Goal: Task Accomplishment & Management: Use online tool/utility

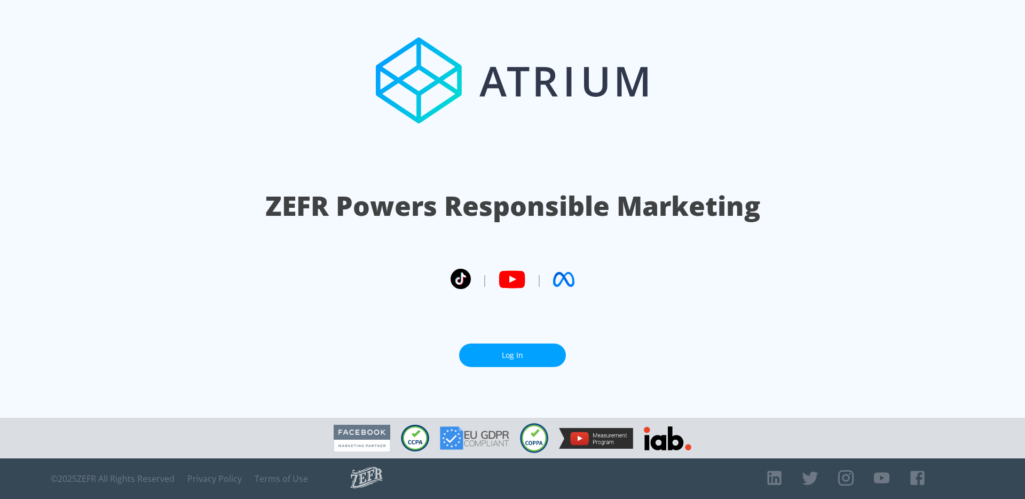
click at [503, 351] on link "Log In" at bounding box center [512, 355] width 107 height 24
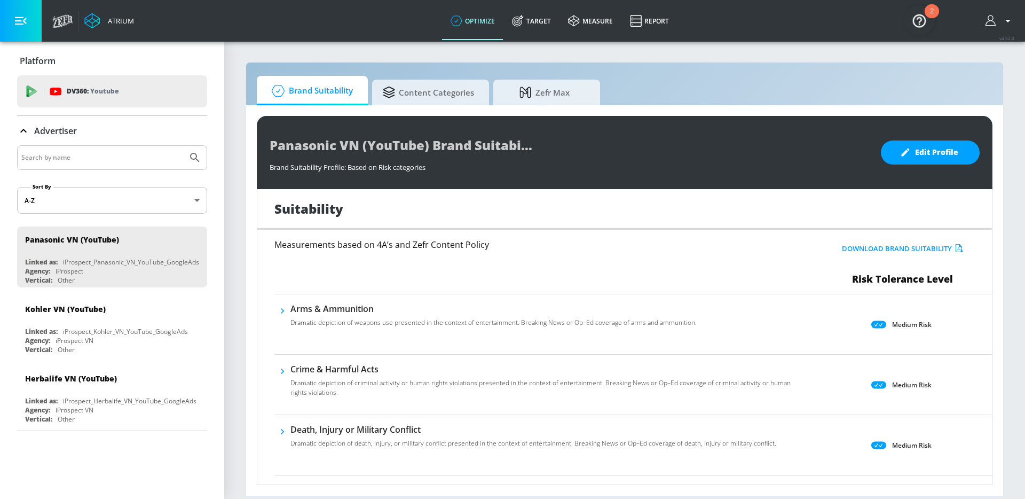
click at [993, 29] on div at bounding box center [1000, 21] width 40 height 42
click at [997, 21] on button "button" at bounding box center [1000, 20] width 29 height 13
click at [957, 54] on div "Logout" at bounding box center [969, 49] width 90 height 13
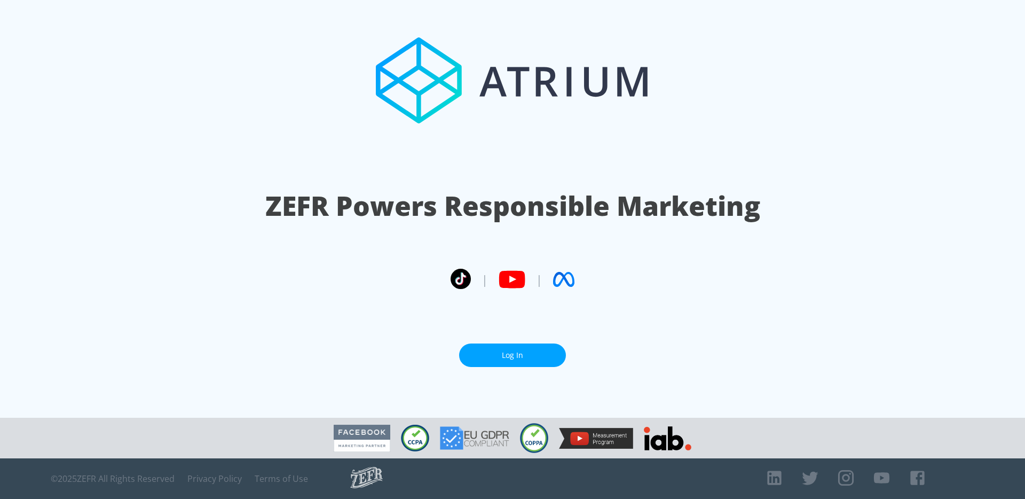
click at [507, 353] on link "Log In" at bounding box center [512, 355] width 107 height 24
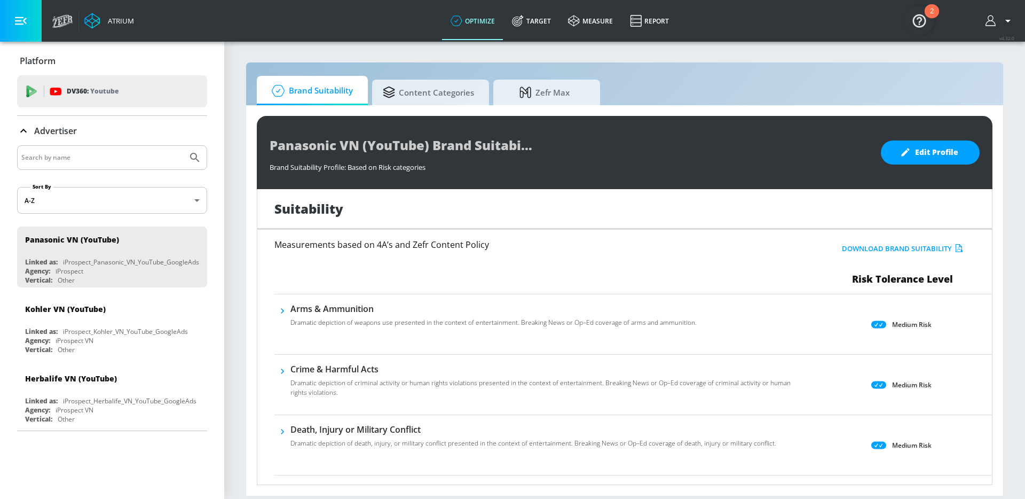
click at [448, 247] on h6 "Measurements based on 4A’s and Zefr Content Policy" at bounding box center [513, 244] width 478 height 9
click at [467, 246] on h6 "Measurements based on 4A’s and Zefr Content Policy" at bounding box center [513, 244] width 478 height 9
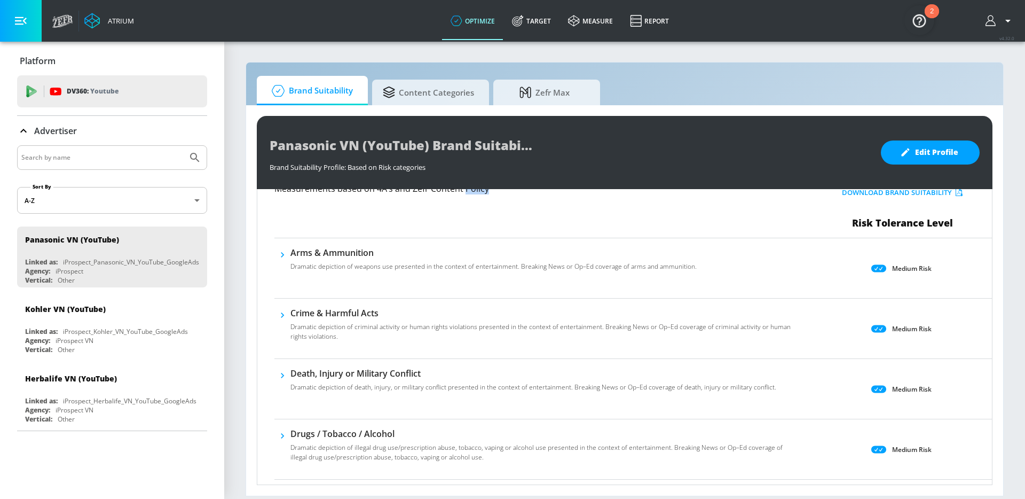
scroll to position [57, 0]
click at [914, 267] on p "Medium Risk" at bounding box center [912, 267] width 40 height 11
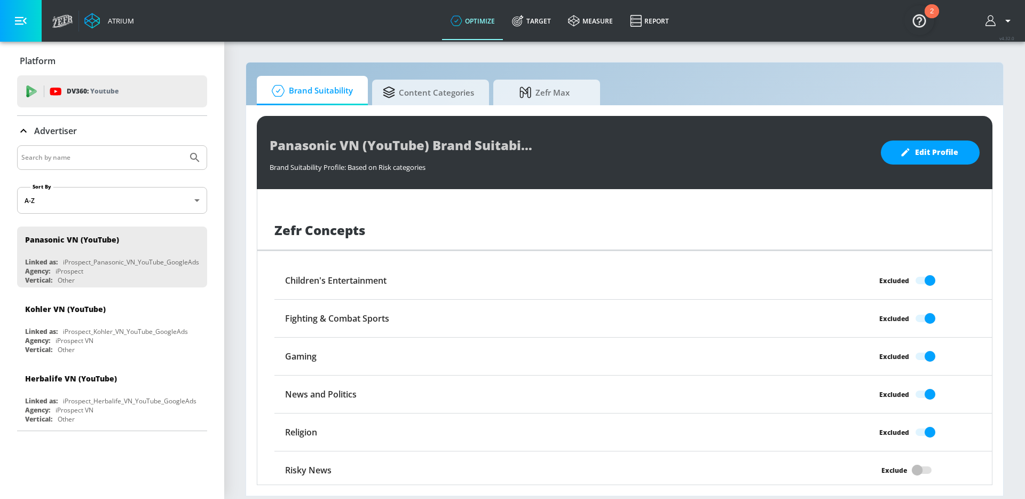
scroll to position [812, 0]
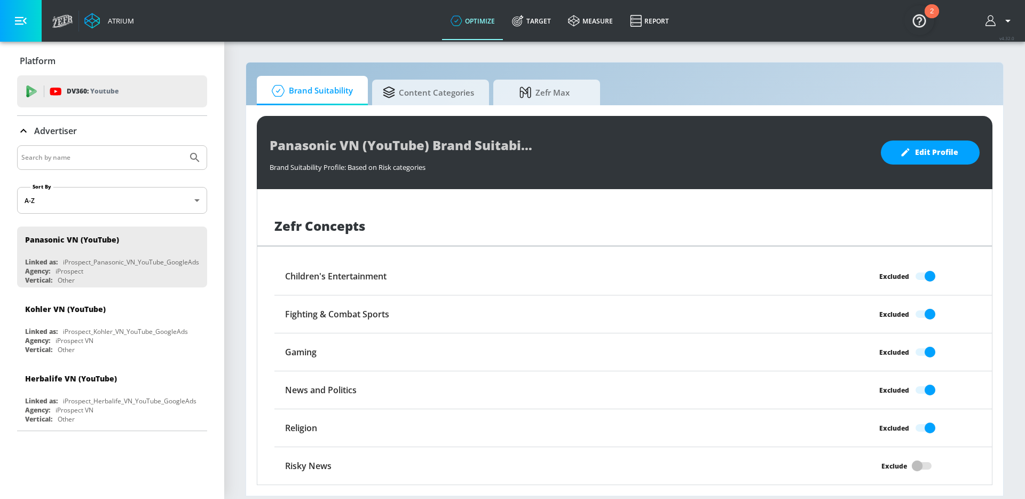
click at [314, 389] on h6 "News and Politics" at bounding box center [321, 390] width 72 height 12
click at [432, 328] on div "Fighting & Combat Sports Excluded" at bounding box center [633, 314] width 718 height 38
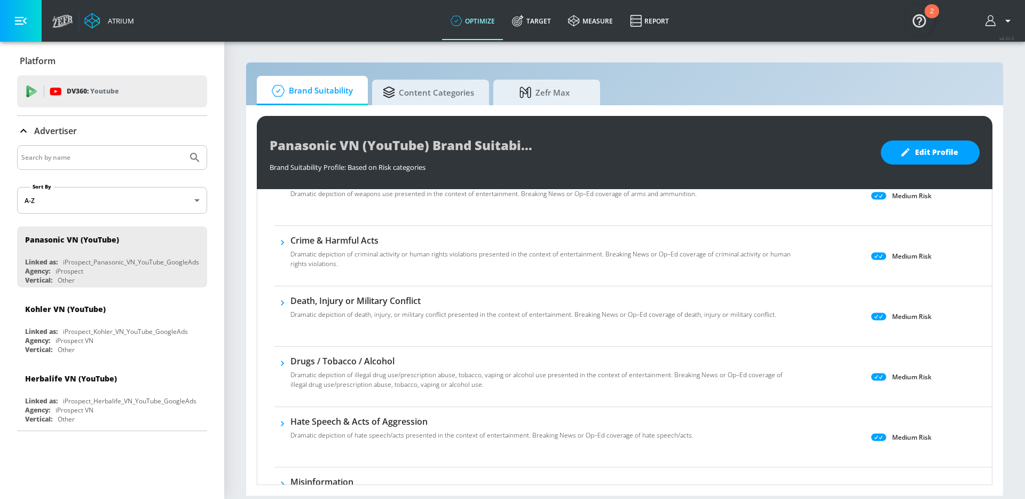
scroll to position [113, 0]
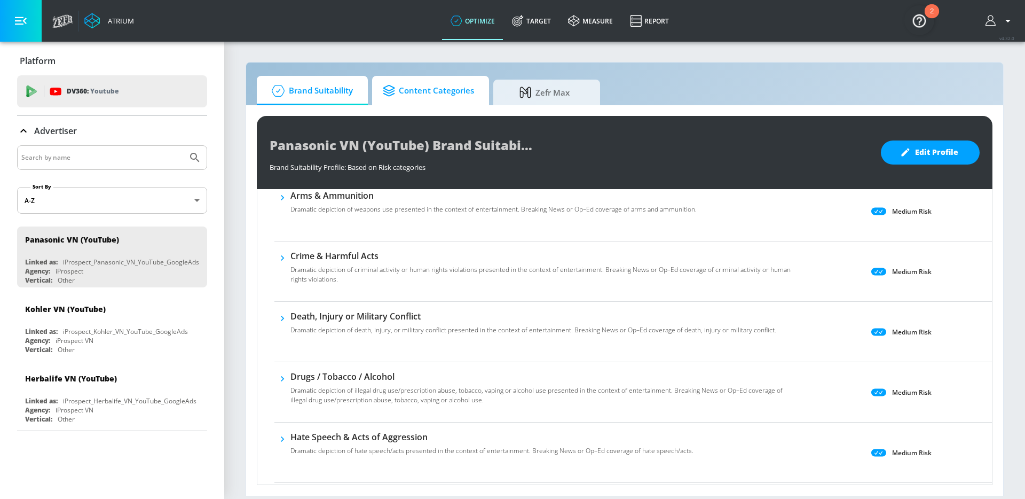
click at [419, 87] on span "Content Categories" at bounding box center [428, 91] width 91 height 26
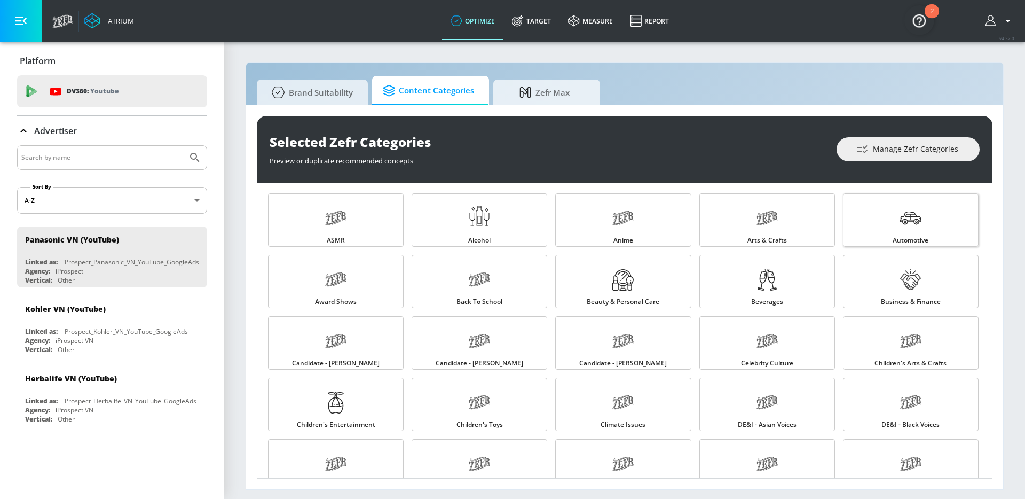
click at [929, 210] on link "Automotive" at bounding box center [911, 219] width 136 height 53
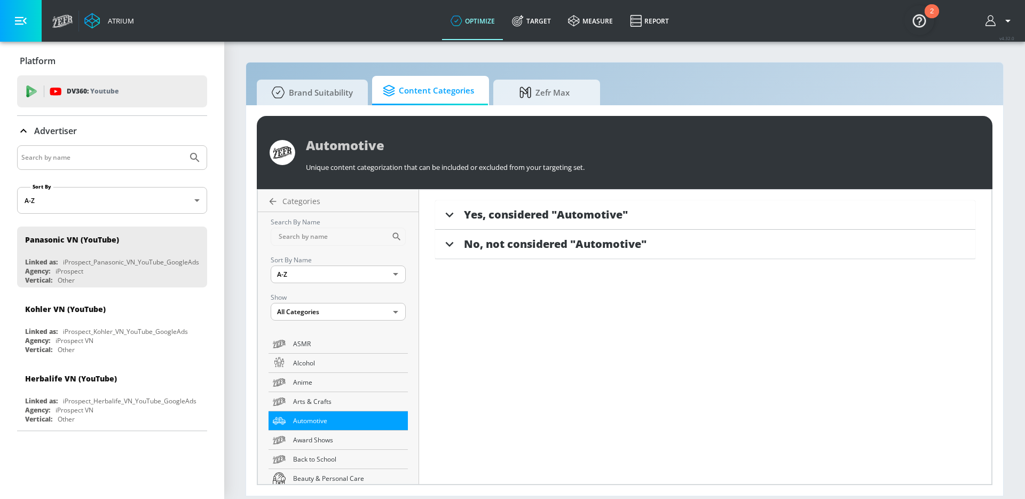
click at [452, 215] on icon at bounding box center [450, 215] width 16 height 16
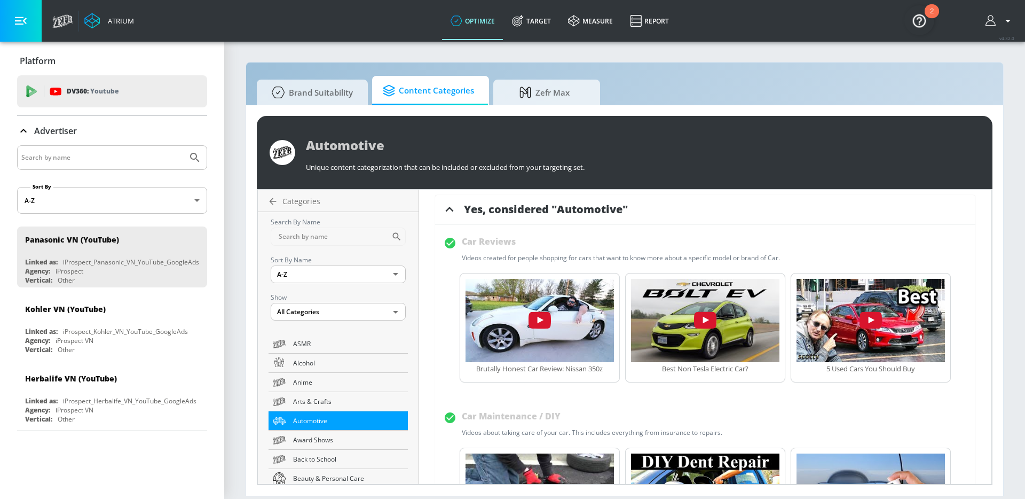
scroll to position [3, 0]
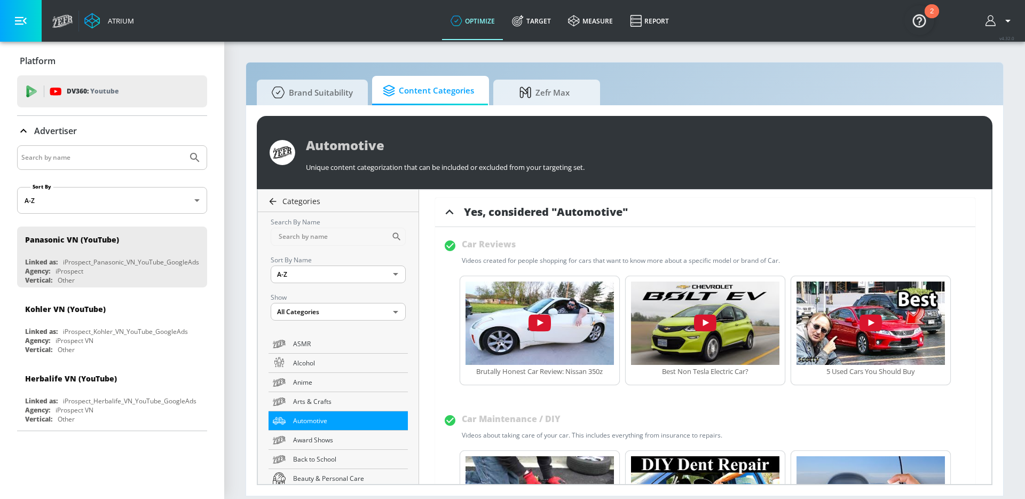
click at [290, 199] on span "Categories" at bounding box center [301, 201] width 38 height 10
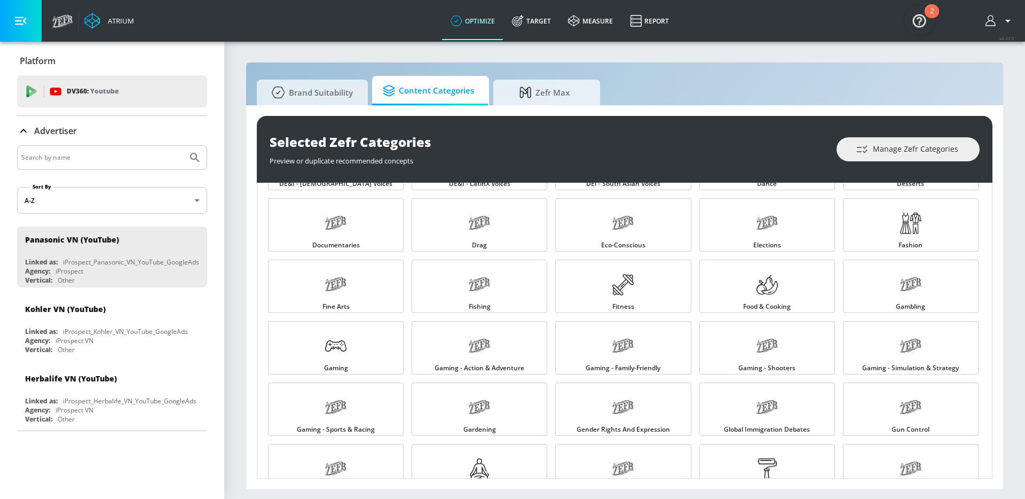
scroll to position [304, 0]
click at [628, 284] on icon at bounding box center [622, 282] width 21 height 21
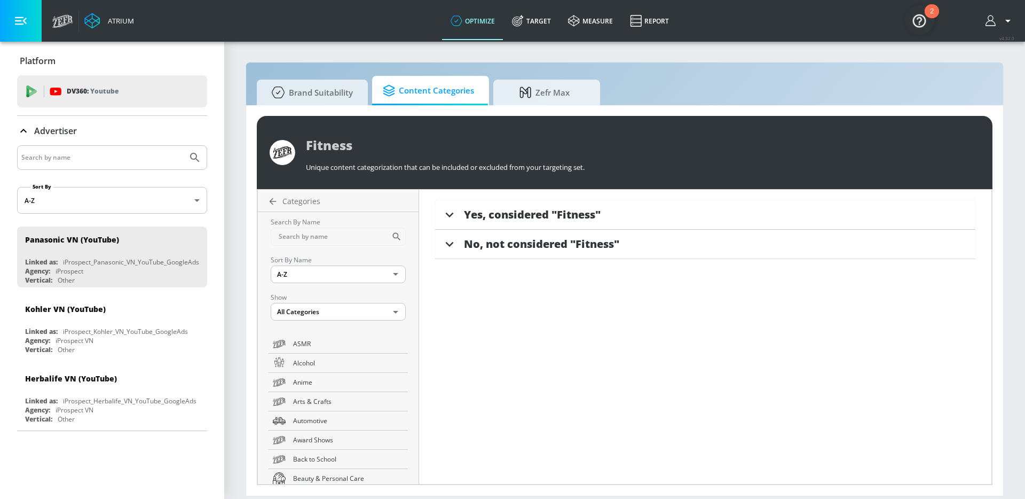
click at [450, 216] on icon at bounding box center [450, 215] width 16 height 16
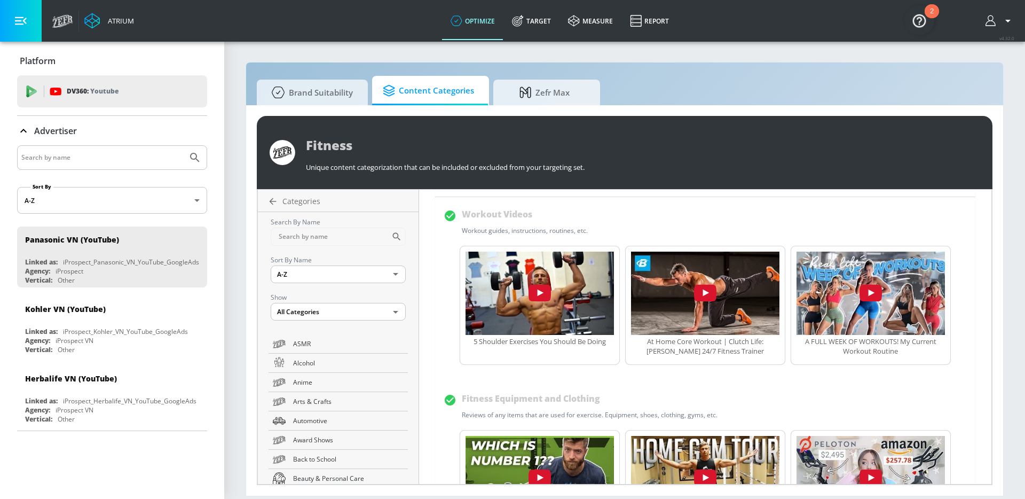
scroll to position [32, 0]
click at [541, 289] on img "button" at bounding box center [540, 293] width 148 height 83
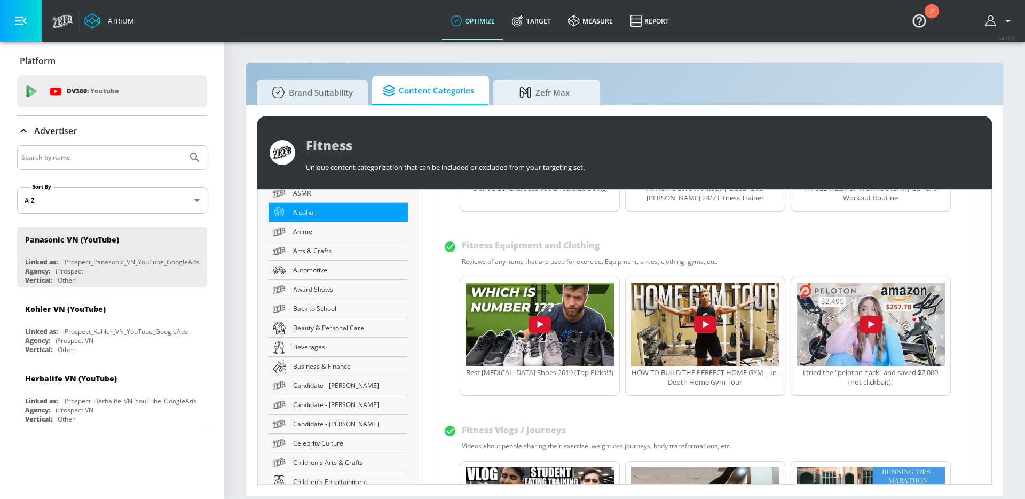
scroll to position [154, 0]
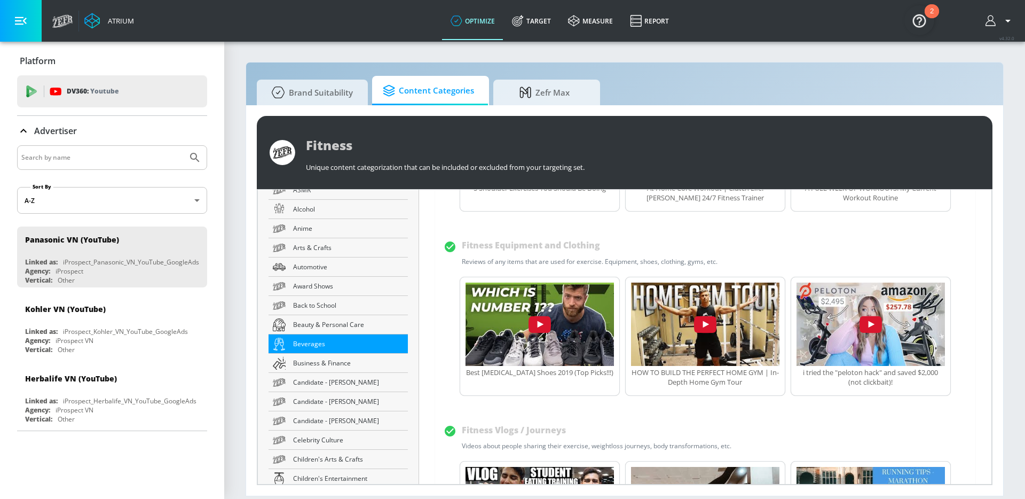
click at [317, 341] on span "Beverages" at bounding box center [348, 343] width 111 height 11
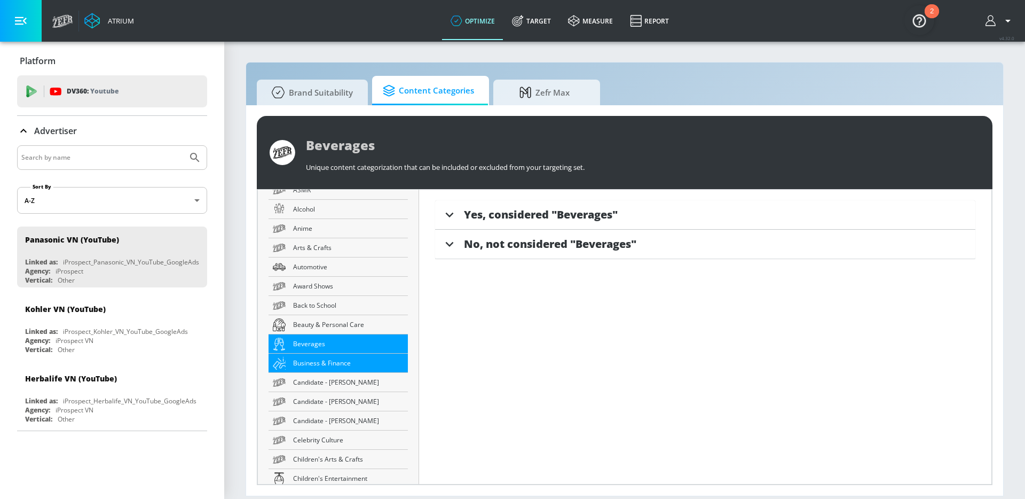
click at [338, 361] on span "Business & Finance" at bounding box center [348, 362] width 111 height 11
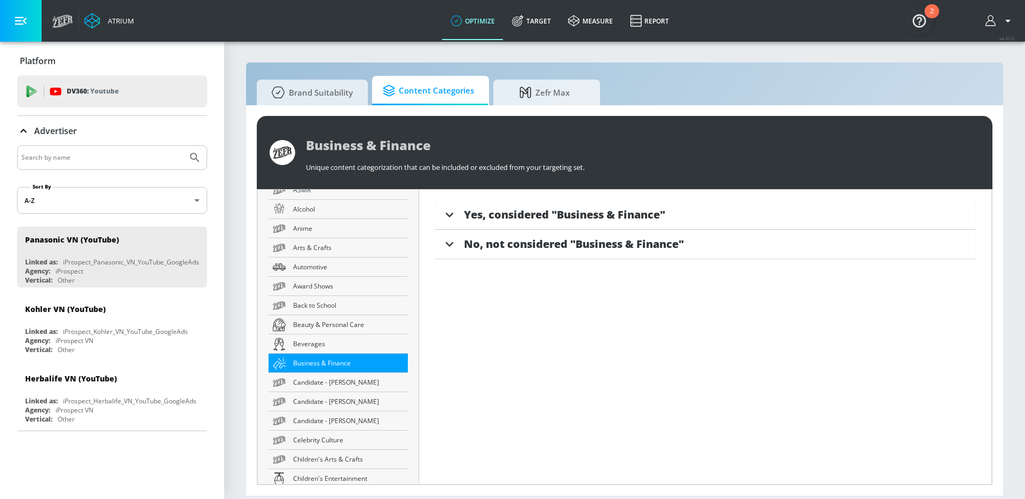
click at [446, 212] on icon at bounding box center [450, 215] width 16 height 16
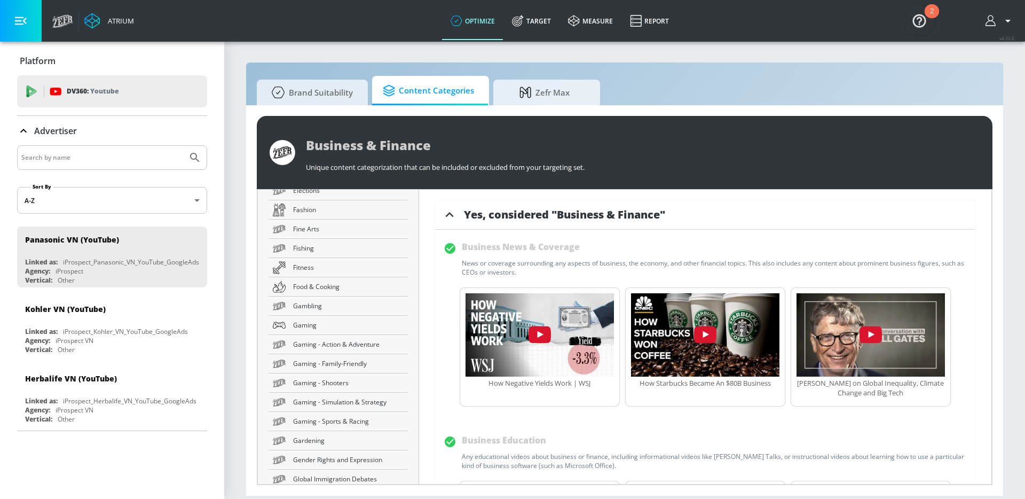
scroll to position [693, 0]
click at [329, 285] on span "Food & Cooking" at bounding box center [348, 284] width 111 height 11
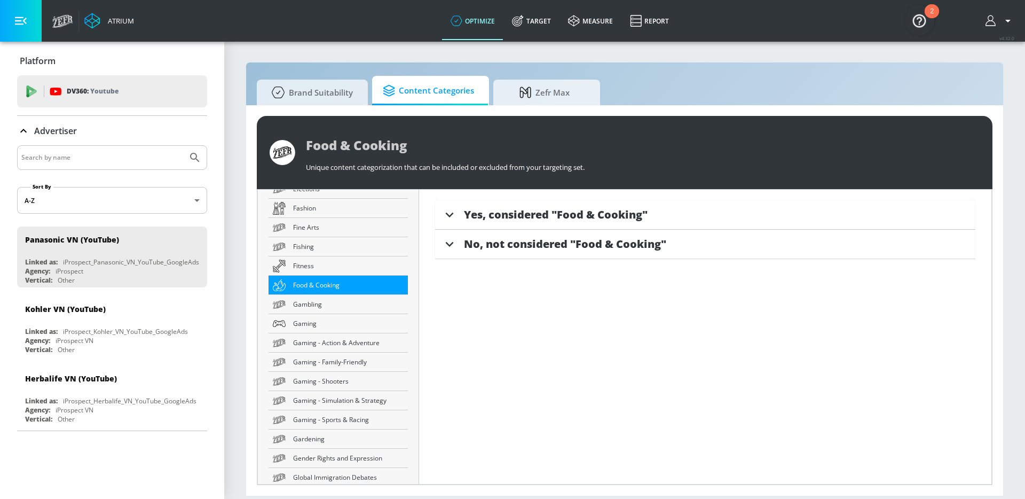
click at [483, 219] on span "Yes, considered "Food & Cooking"" at bounding box center [556, 214] width 184 height 14
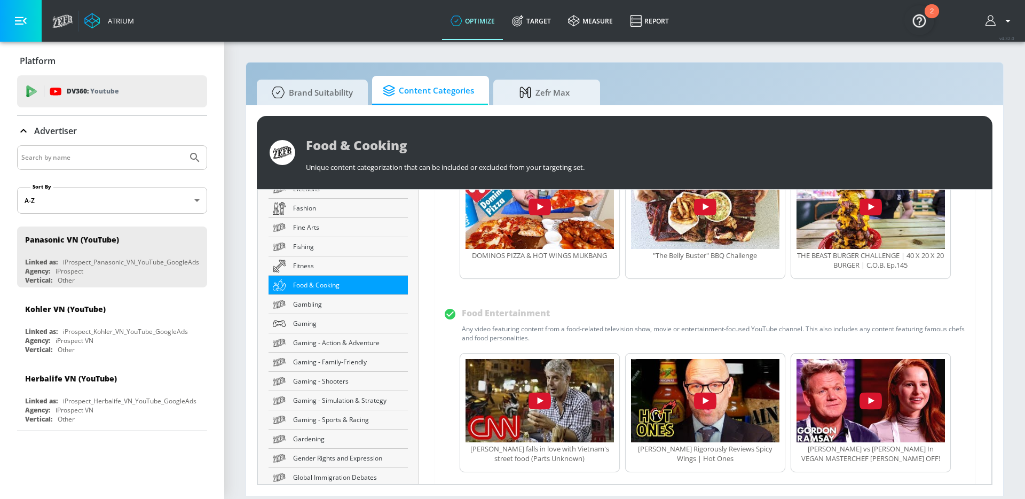
scroll to position [752, 0]
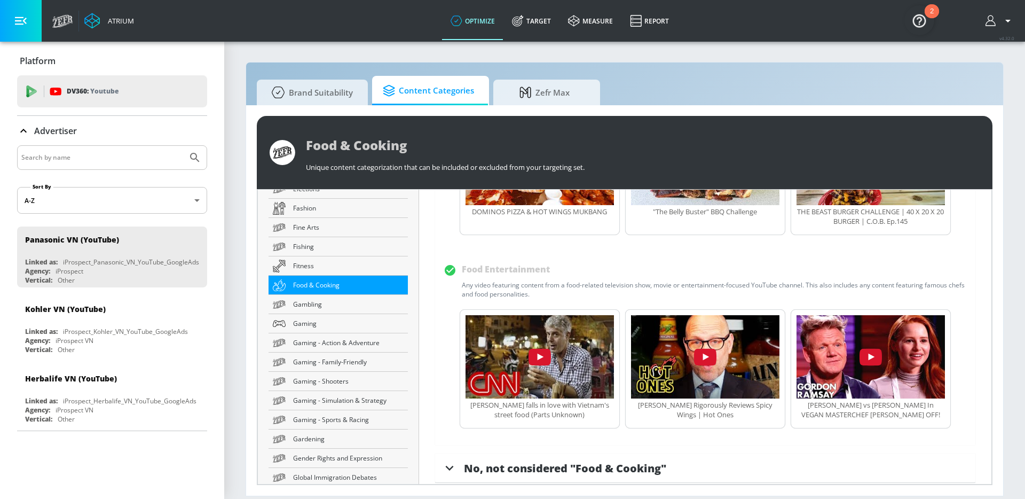
click at [532, 461] on span "No, not considered "Food & Cooking"" at bounding box center [565, 468] width 202 height 14
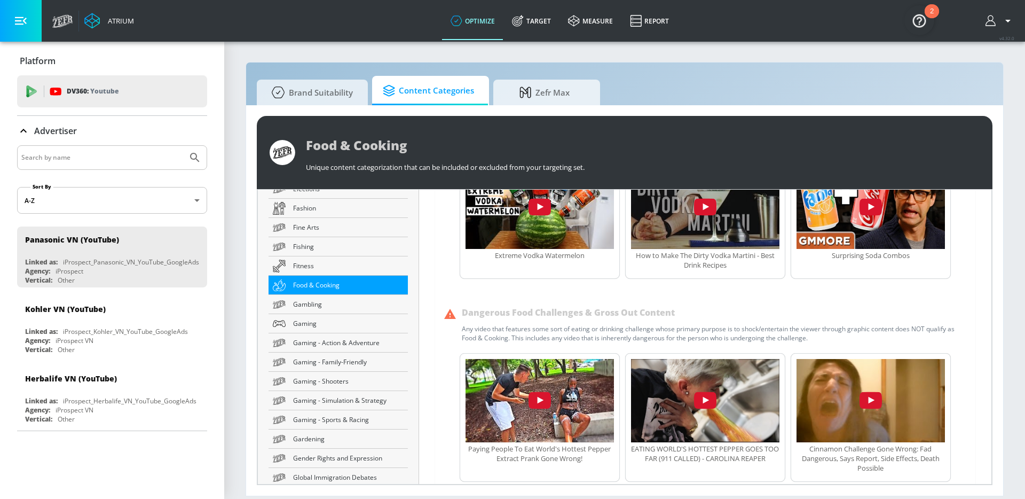
scroll to position [1149, 0]
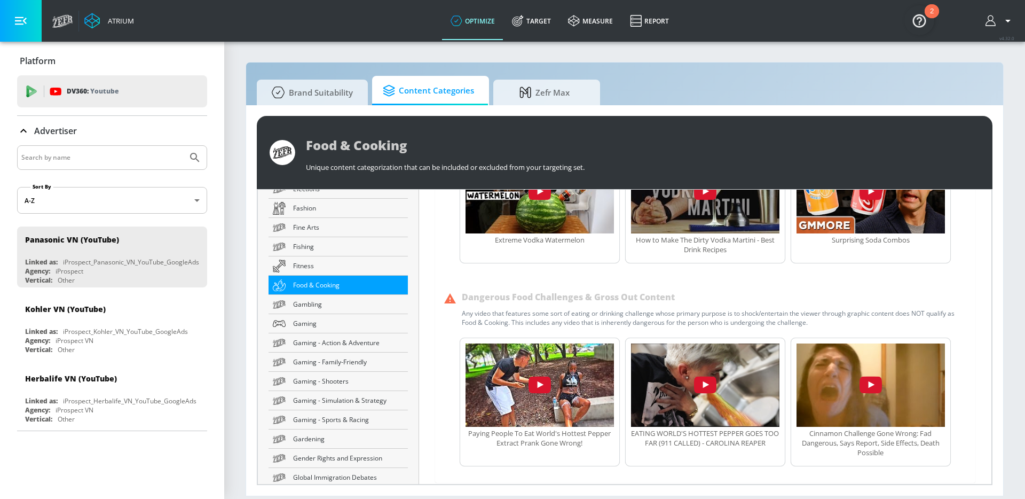
click at [526, 309] on div "Any video that features some sort of eating or drinking challenge whose primary…" at bounding box center [714, 318] width 505 height 18
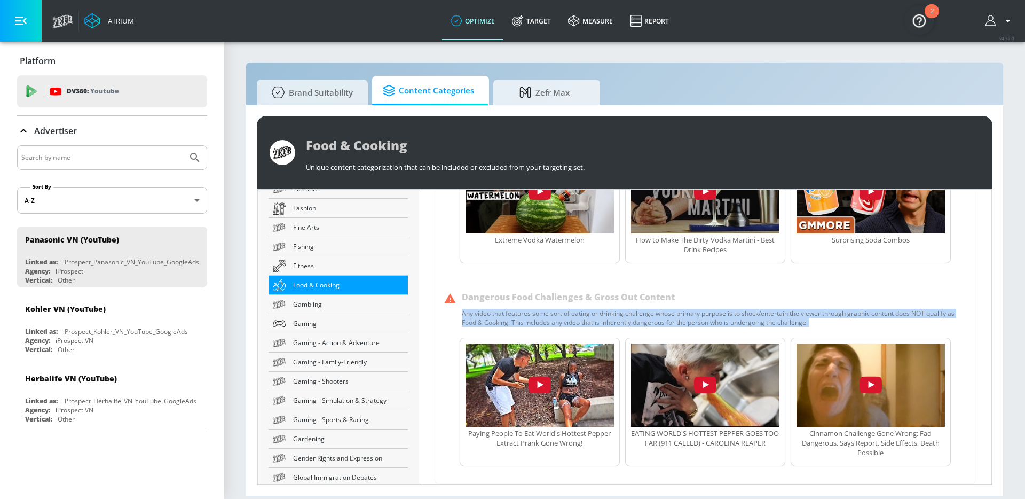
click at [727, 455] on div "EATING WORLD'S HOTTEST PEPPER GOES TOO FAR (911 CALLED) - CAROLINA REAPER" at bounding box center [705, 401] width 160 height 129
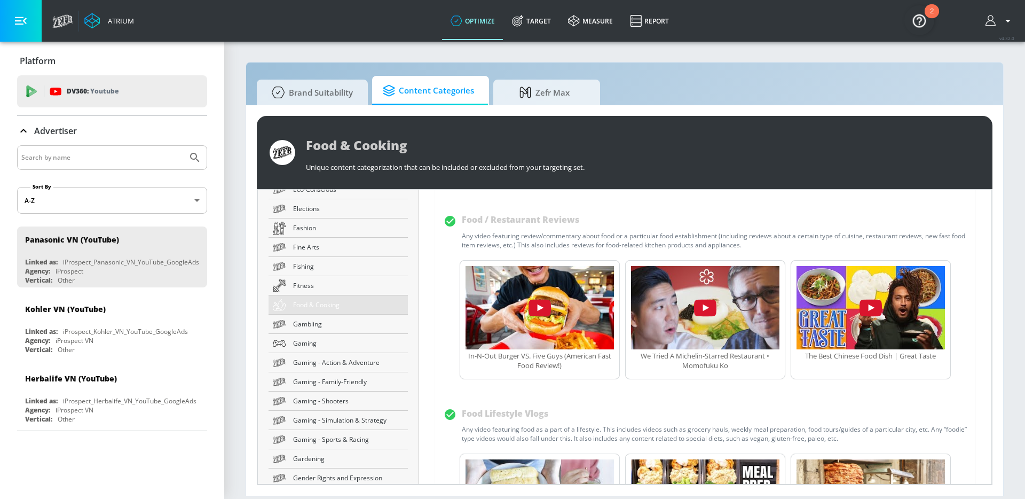
scroll to position [693, 0]
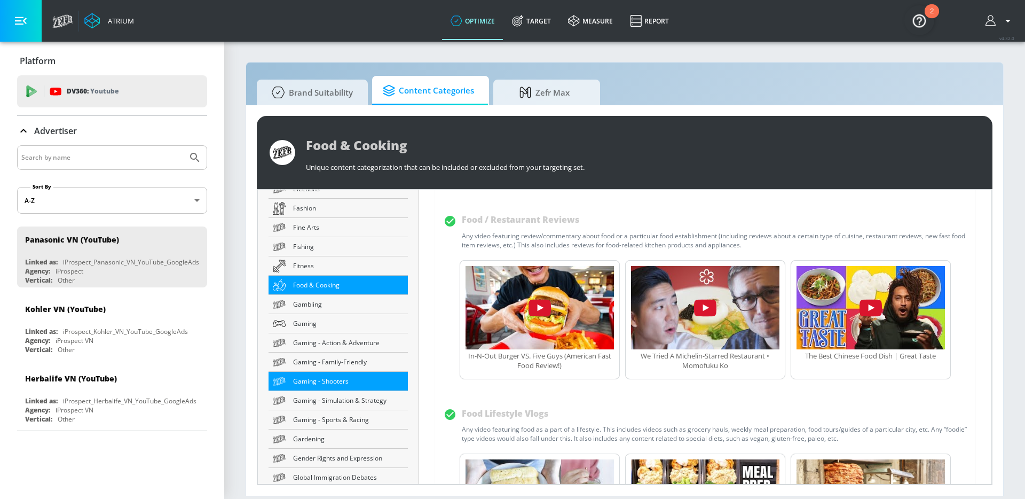
click at [327, 386] on span "Gaming - Shooters" at bounding box center [348, 380] width 111 height 11
type input "Gaming - Shooters"
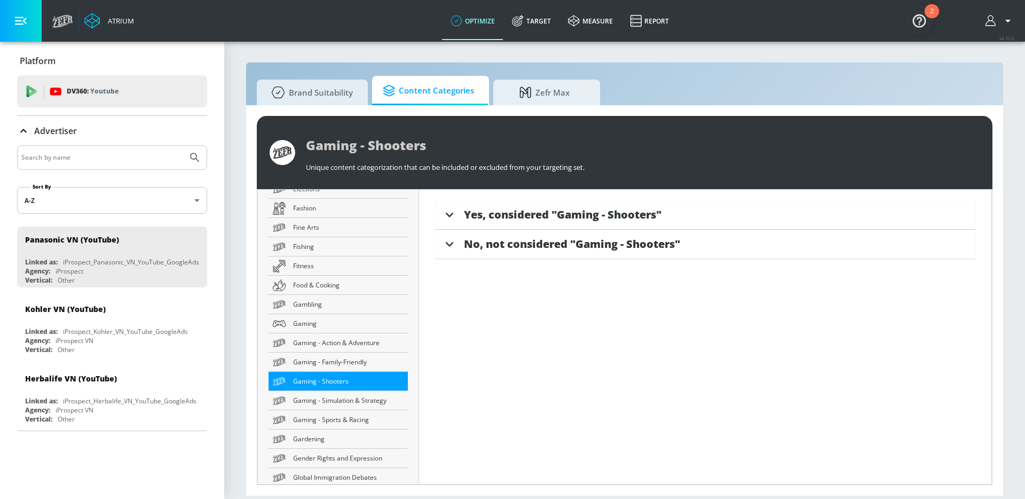
click at [527, 241] on span "No, not considered "Gaming - Shooters"" at bounding box center [572, 244] width 216 height 14
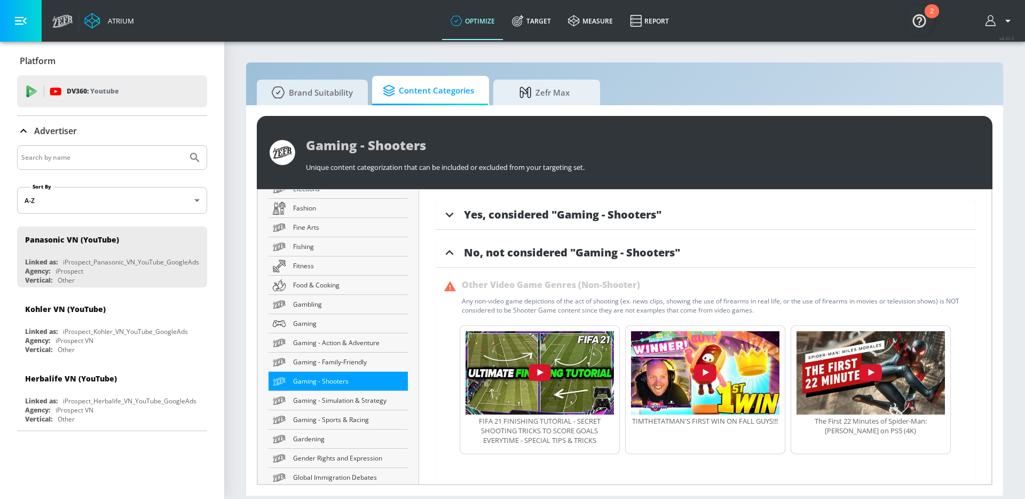
click at [518, 217] on span "Yes, considered "Gaming - Shooters"" at bounding box center [563, 214] width 198 height 14
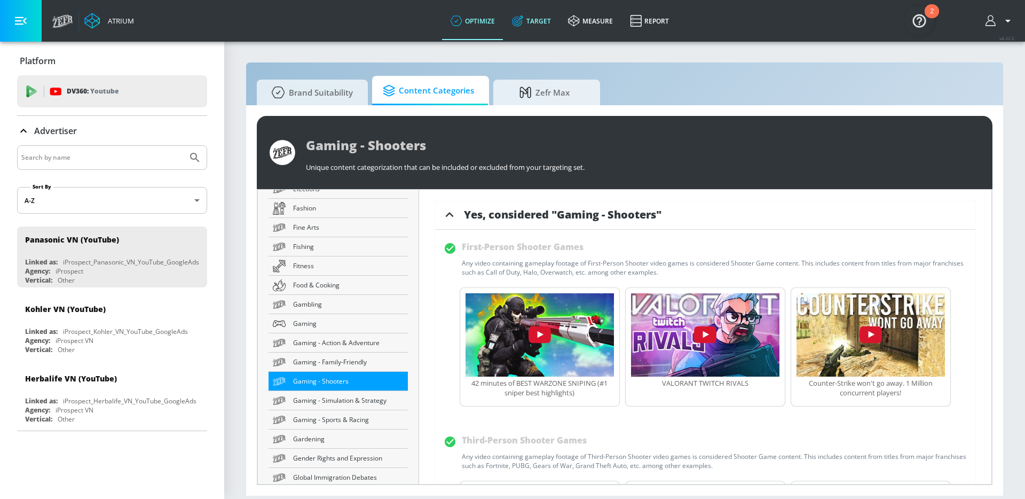
click at [534, 25] on link "Target" at bounding box center [531, 21] width 56 height 38
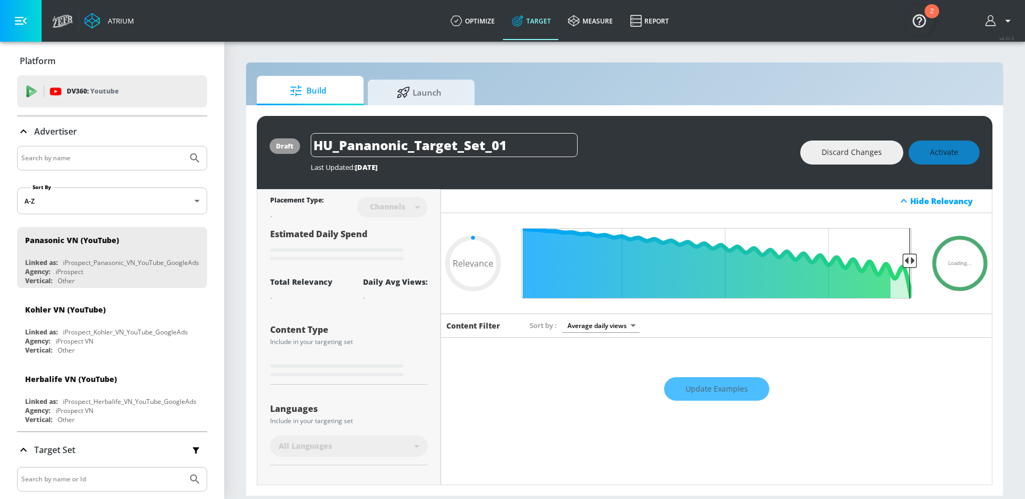
click at [534, 25] on link "Target" at bounding box center [531, 21] width 56 height 38
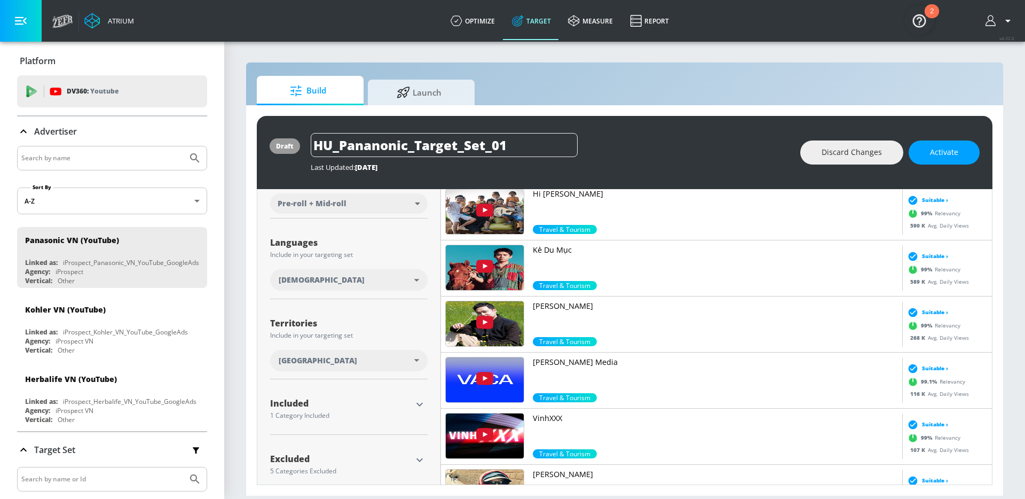
scroll to position [159, 0]
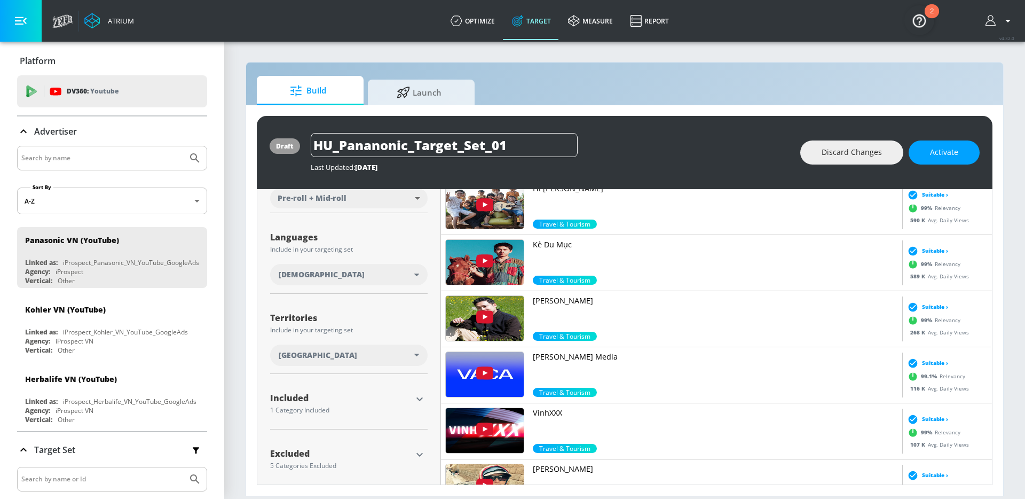
click at [357, 274] on div "Vietnamese" at bounding box center [347, 274] width 136 height 11
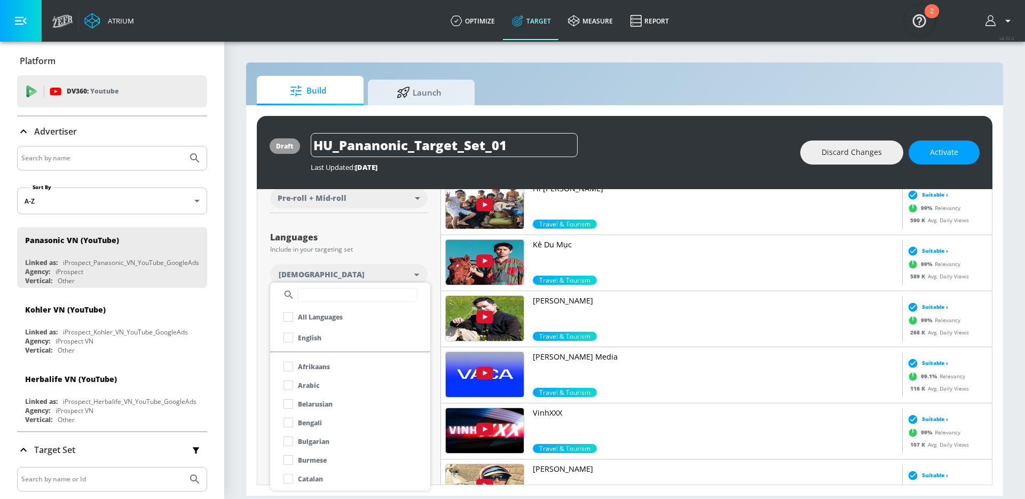
click at [390, 245] on div at bounding box center [512, 249] width 1025 height 499
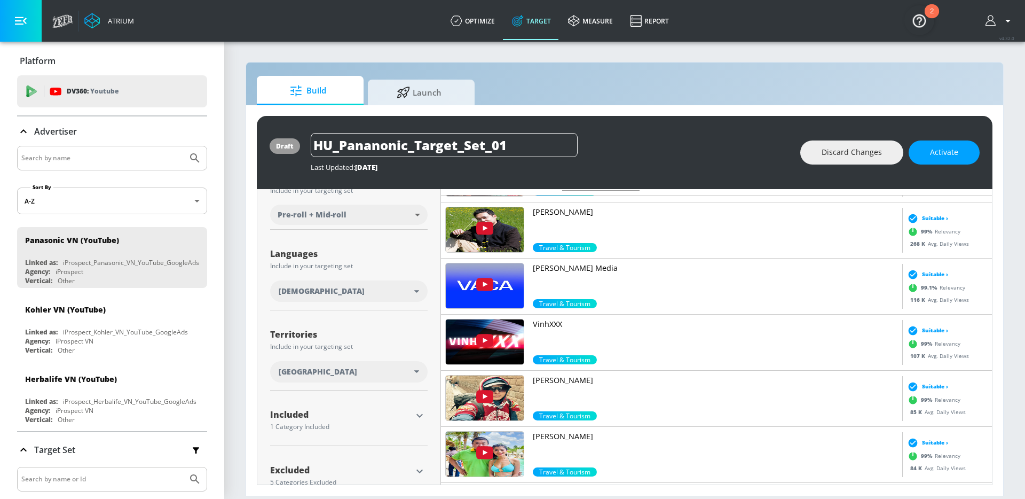
scroll to position [168, 0]
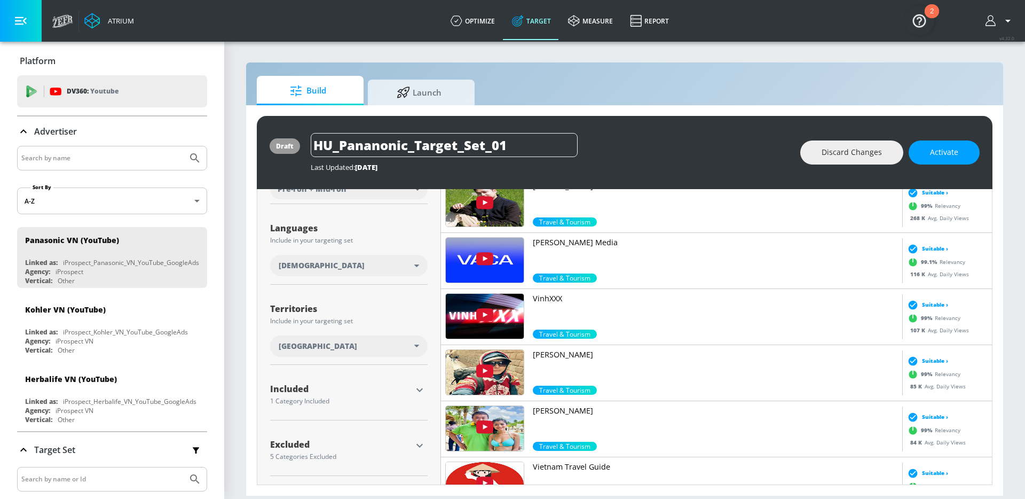
click at [422, 391] on icon "button" at bounding box center [419, 389] width 13 height 13
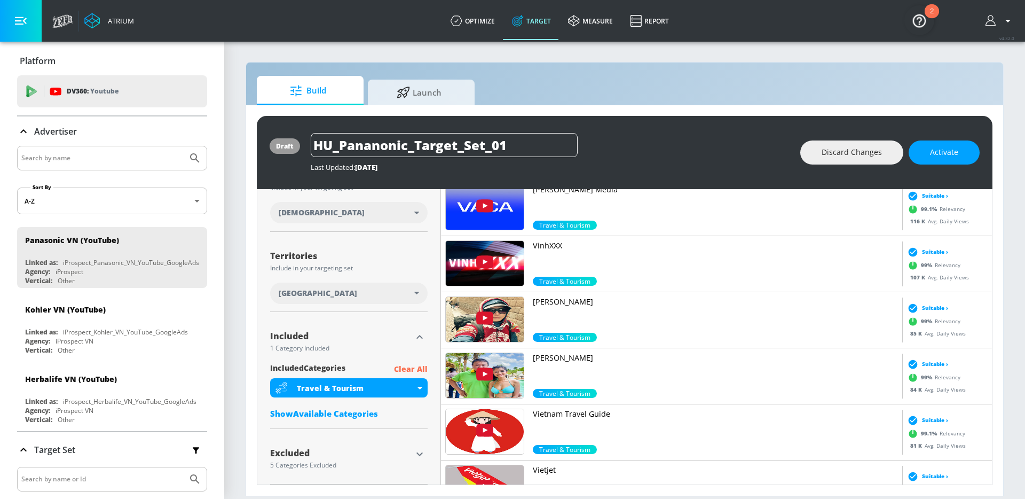
scroll to position [229, 0]
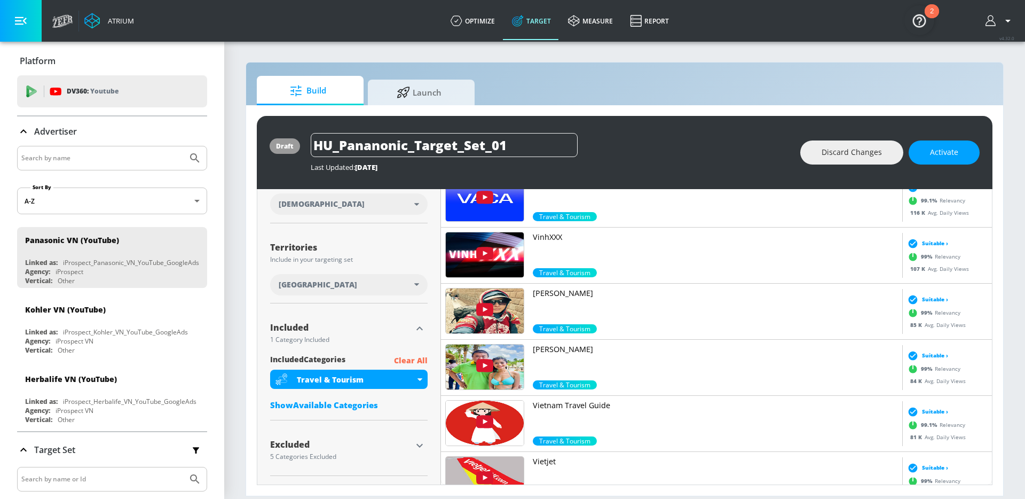
click at [415, 446] on icon "button" at bounding box center [419, 445] width 13 height 13
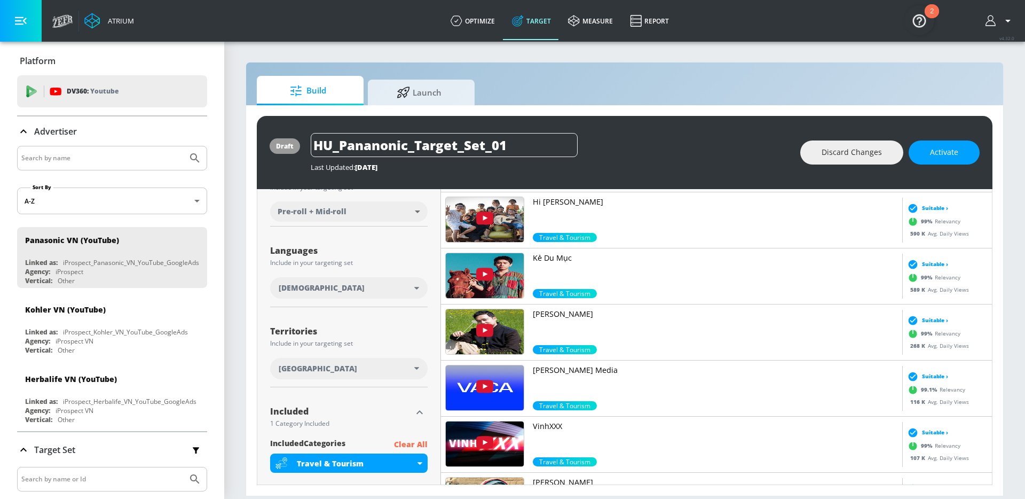
scroll to position [0, 0]
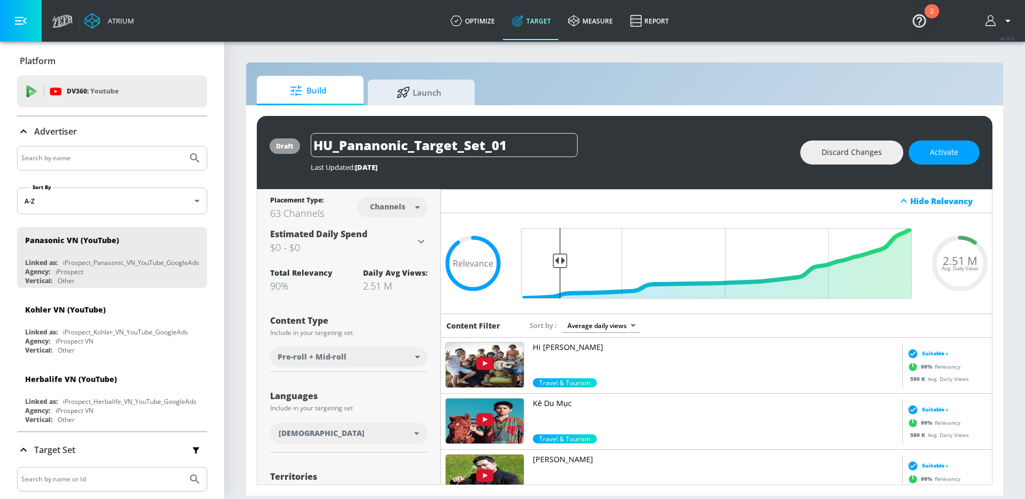
click at [277, 212] on div "63 Channels" at bounding box center [297, 213] width 54 height 13
click at [276, 288] on div "90%" at bounding box center [301, 285] width 62 height 13
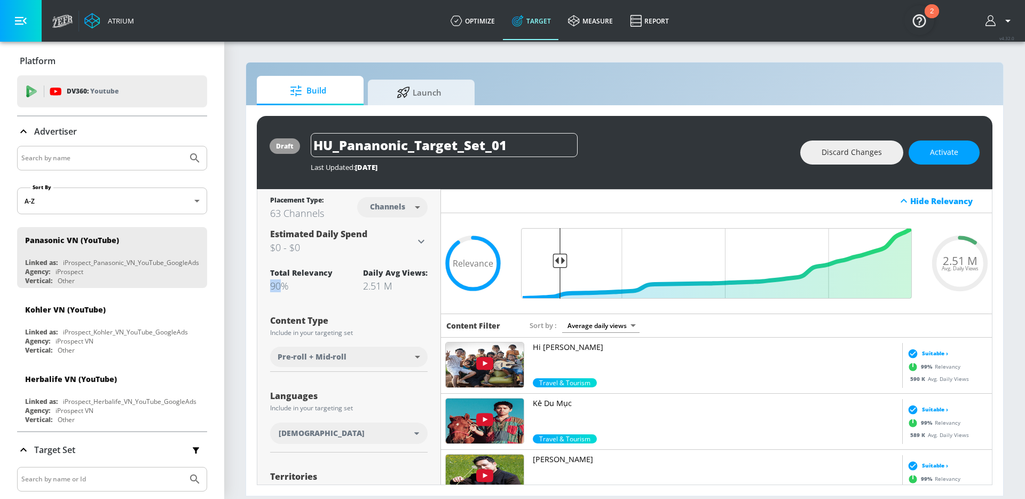
click at [276, 288] on div "90%" at bounding box center [301, 285] width 62 height 13
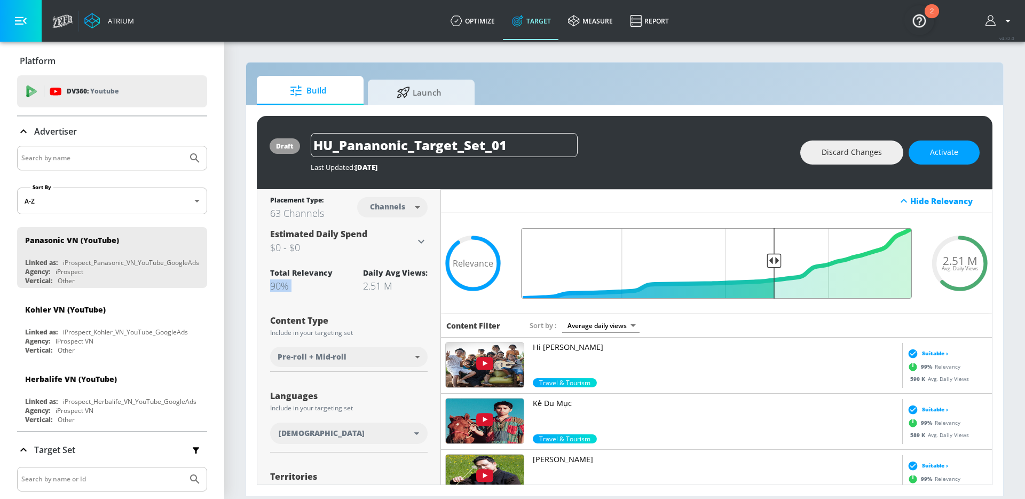
drag, startPoint x: 557, startPoint y: 259, endPoint x: 774, endPoint y: 256, distance: 216.8
click at [774, 256] on input "Final Threshold" at bounding box center [716, 263] width 401 height 70
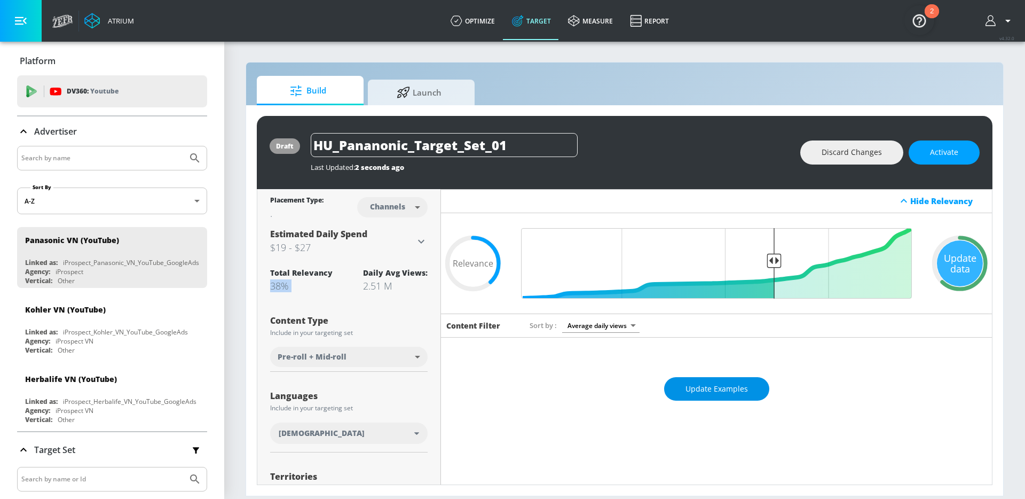
click at [711, 390] on span "Update Examples" at bounding box center [717, 388] width 62 height 13
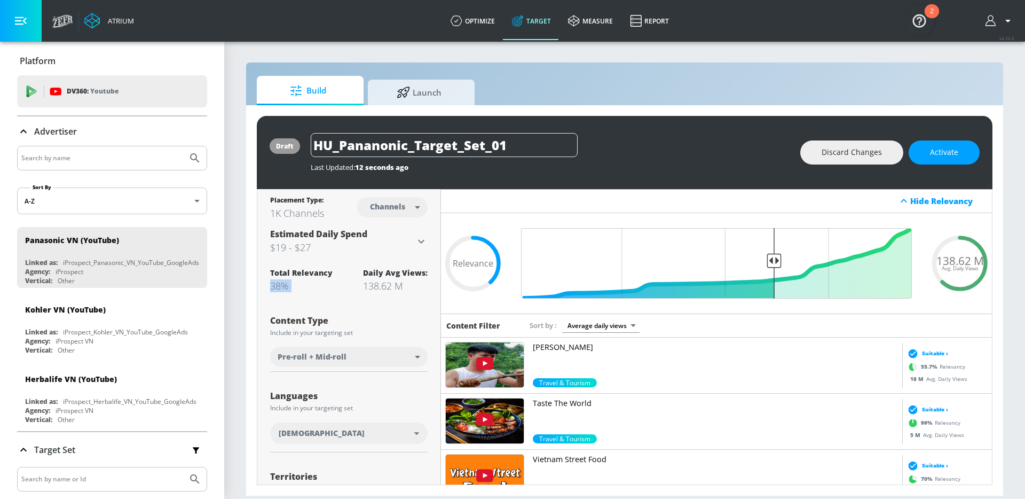
click at [644, 88] on div "Build Launch" at bounding box center [625, 90] width 736 height 29
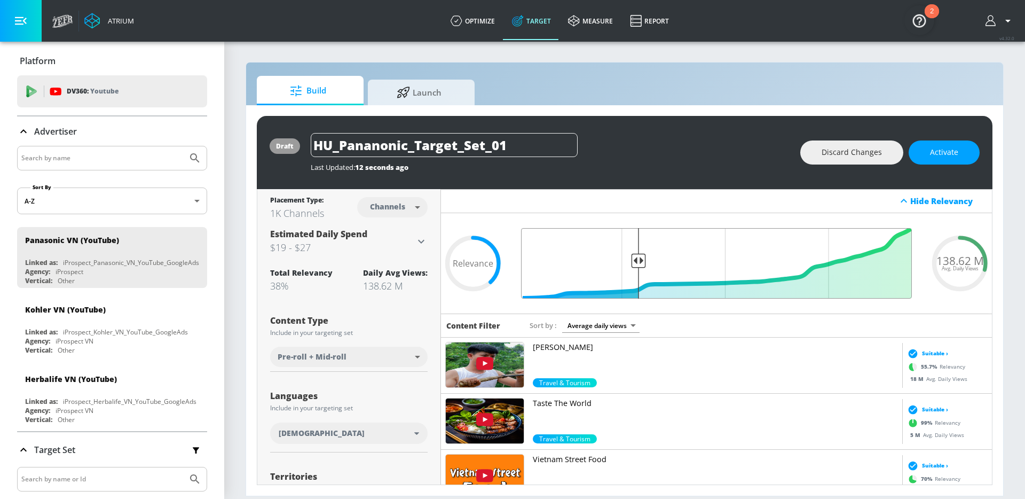
drag, startPoint x: 776, startPoint y: 261, endPoint x: 640, endPoint y: 272, distance: 136.6
click at [640, 272] on input "Final Threshold" at bounding box center [716, 263] width 401 height 70
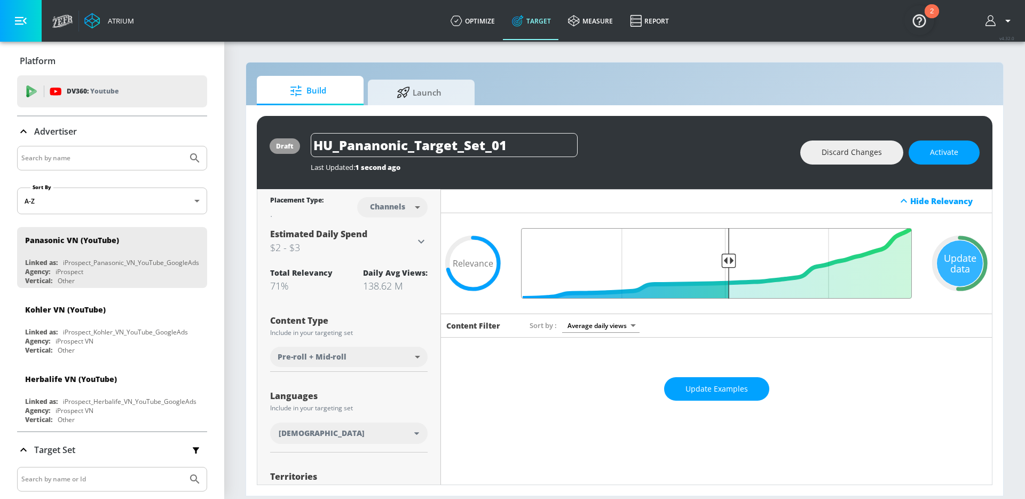
drag, startPoint x: 640, startPoint y: 259, endPoint x: 727, endPoint y: 261, distance: 86.5
click at [727, 261] on input "Final Threshold" at bounding box center [716, 263] width 401 height 70
drag, startPoint x: 727, startPoint y: 261, endPoint x: 691, endPoint y: 256, distance: 35.6
click at [691, 256] on input "Final Threshold" at bounding box center [716, 263] width 401 height 70
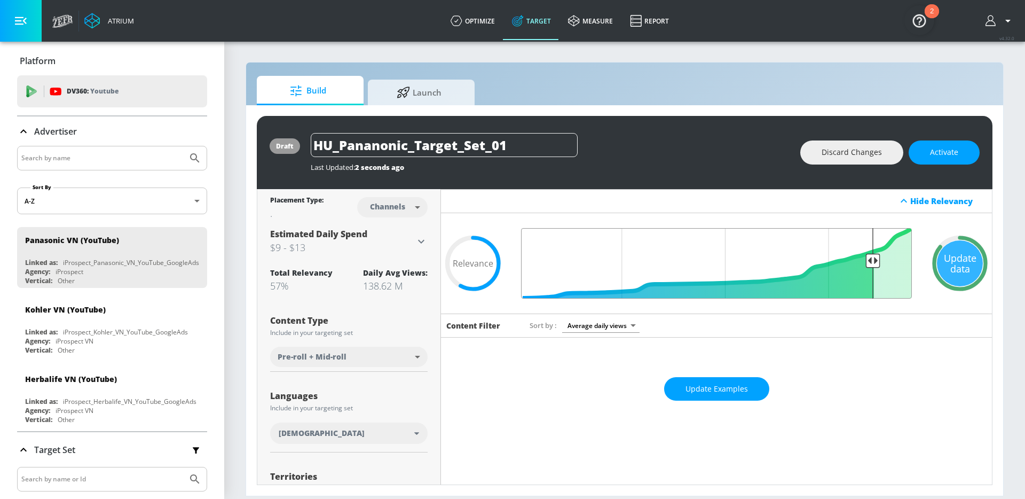
drag, startPoint x: 689, startPoint y: 262, endPoint x: 871, endPoint y: 255, distance: 181.7
click at [871, 255] on input "Final Threshold" at bounding box center [716, 263] width 401 height 70
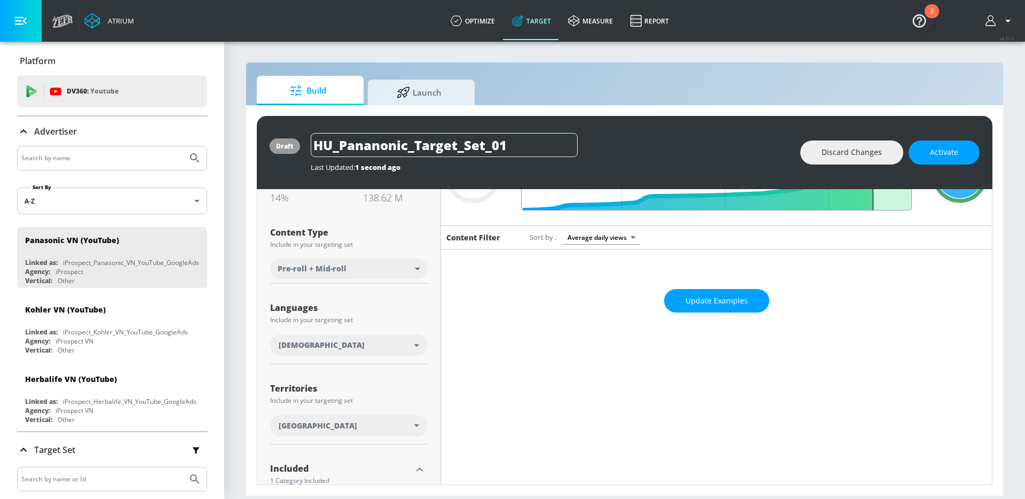
scroll to position [115, 0]
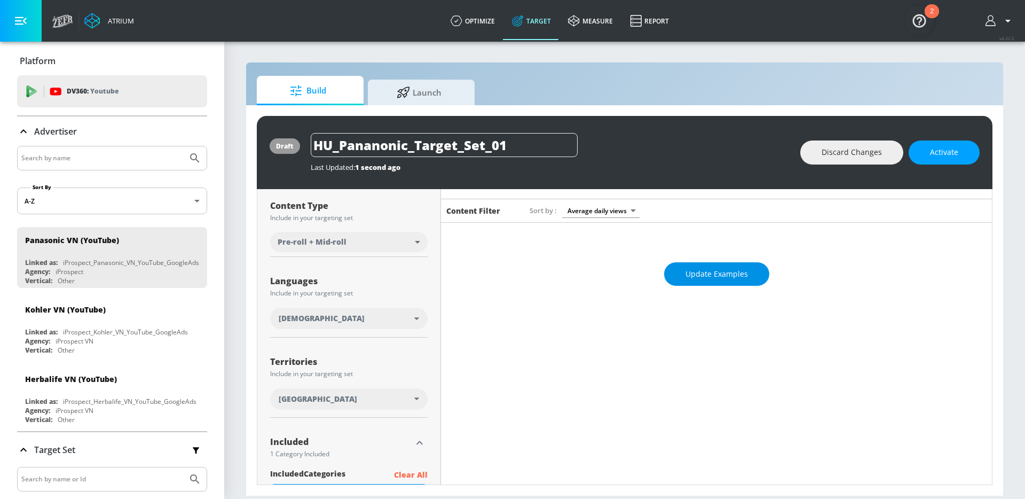
click at [724, 282] on button "Update Examples" at bounding box center [716, 274] width 105 height 24
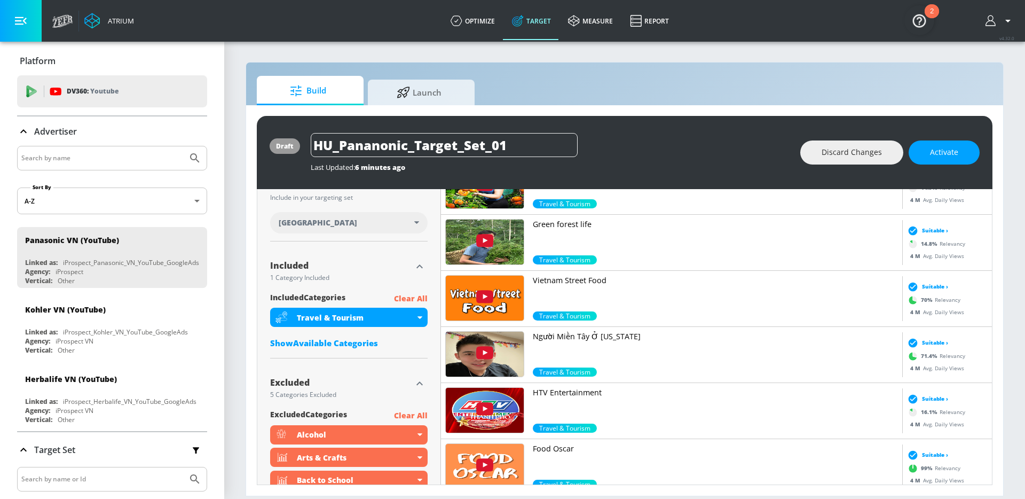
scroll to position [0, 0]
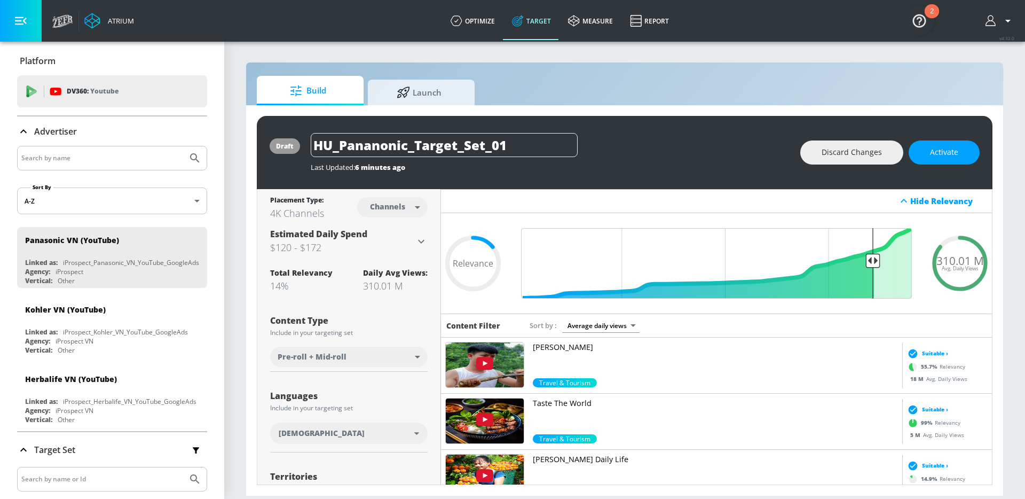
click at [705, 163] on div "Last Updated: 6 minutes ago" at bounding box center [550, 167] width 479 height 10
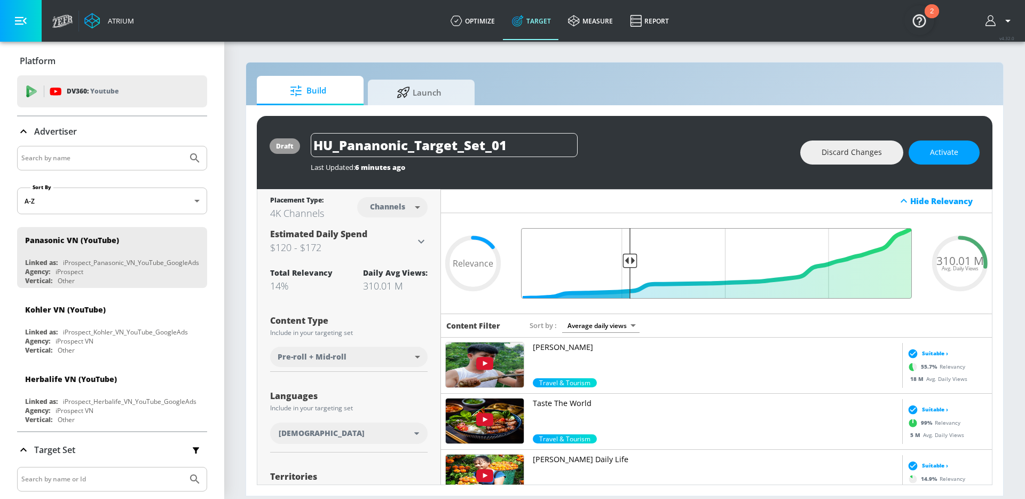
drag, startPoint x: 871, startPoint y: 259, endPoint x: 628, endPoint y: 298, distance: 246.5
type input "0.73"
click at [628, 298] on input "Final Threshold" at bounding box center [716, 263] width 401 height 70
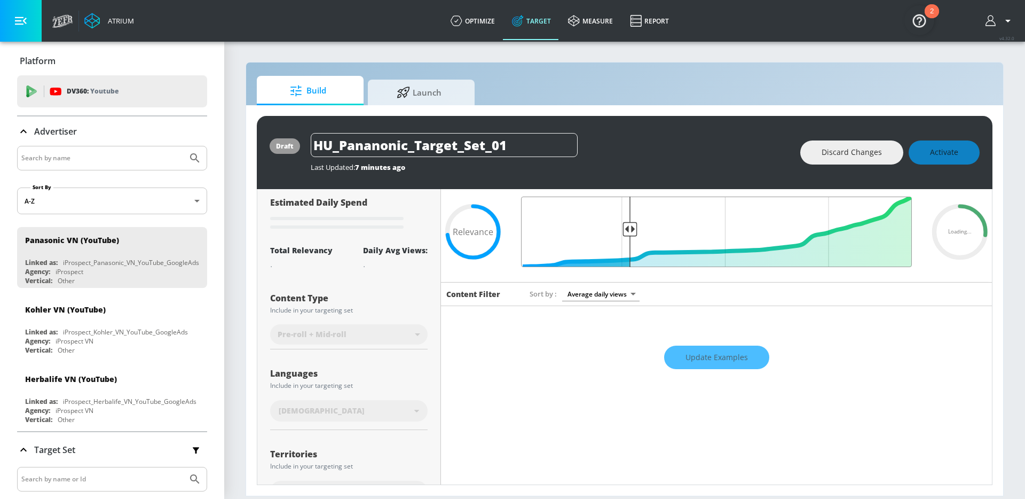
scroll to position [34, 0]
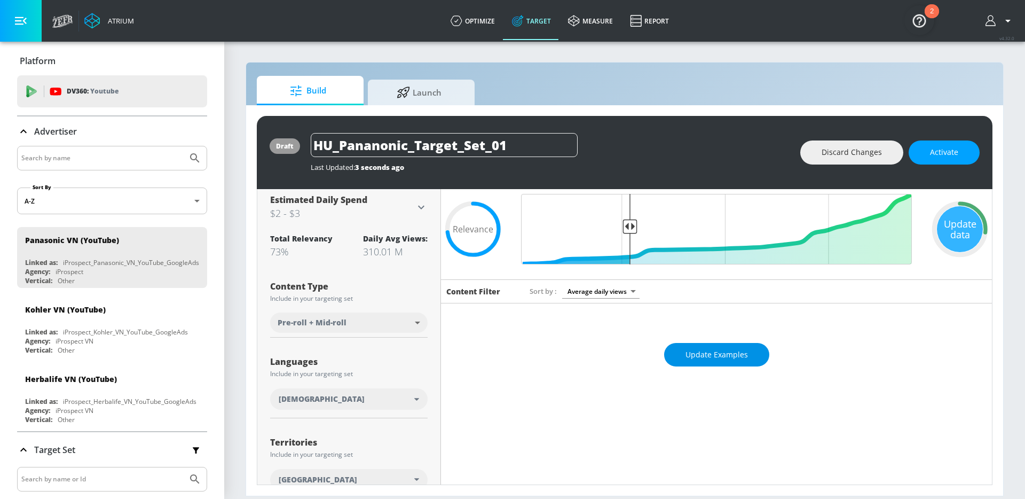
click at [699, 358] on span "Update Examples" at bounding box center [717, 354] width 62 height 13
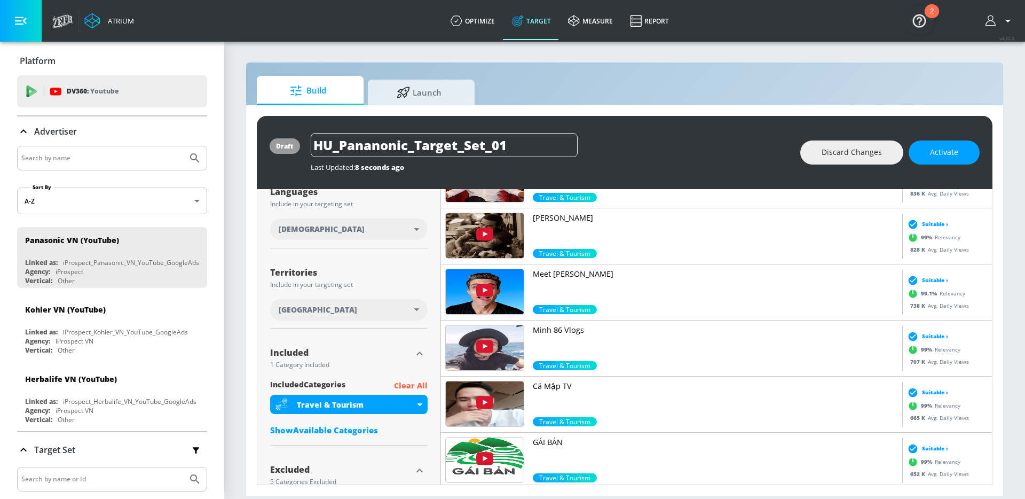
scroll to position [316, 0]
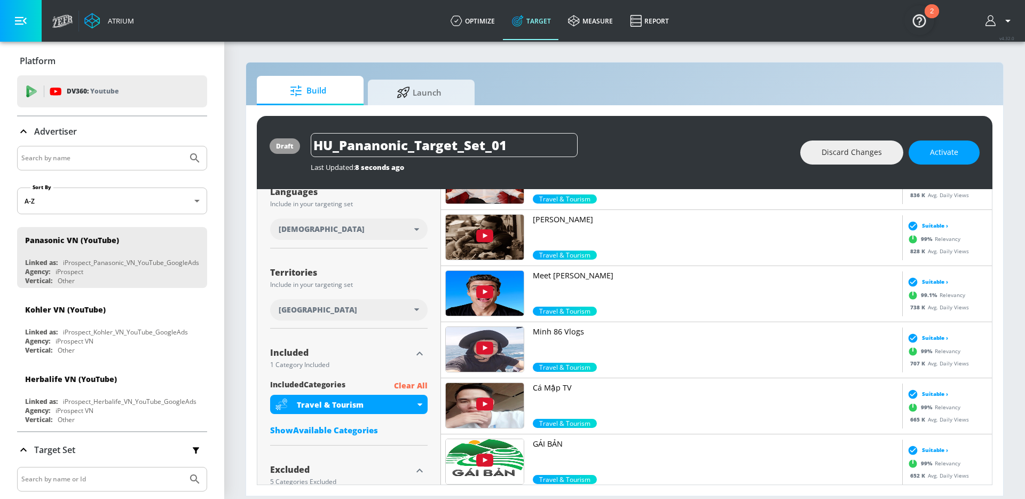
click at [650, 152] on div "HU_Pananonic_Target_Set_01" at bounding box center [550, 145] width 479 height 24
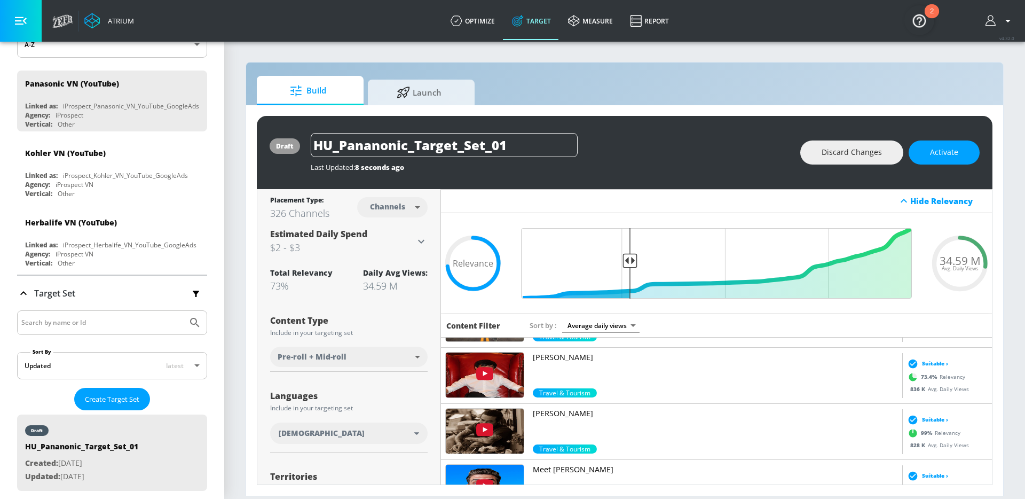
scroll to position [335, 0]
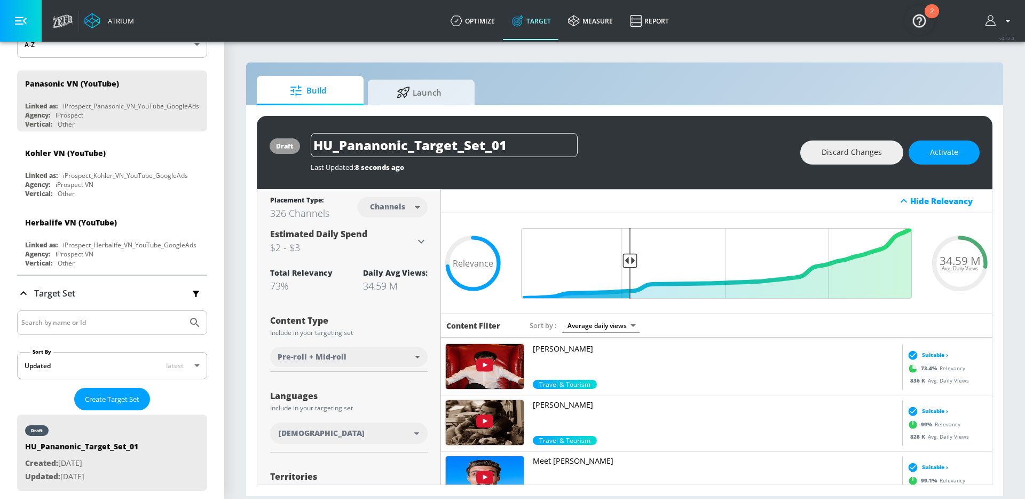
click at [285, 216] on div "326 Channels" at bounding box center [299, 213] width 59 height 13
click at [274, 215] on div "326 Channels" at bounding box center [299, 213] width 59 height 13
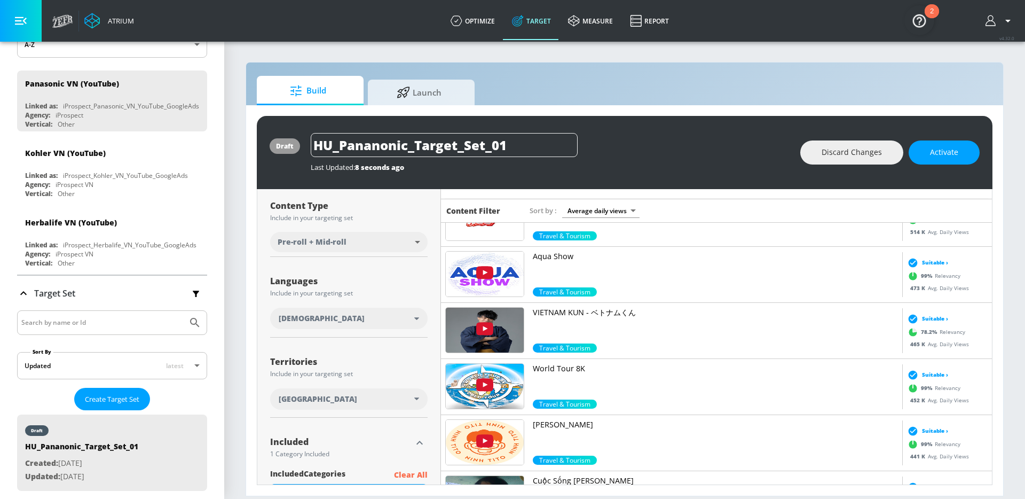
scroll to position [0, 0]
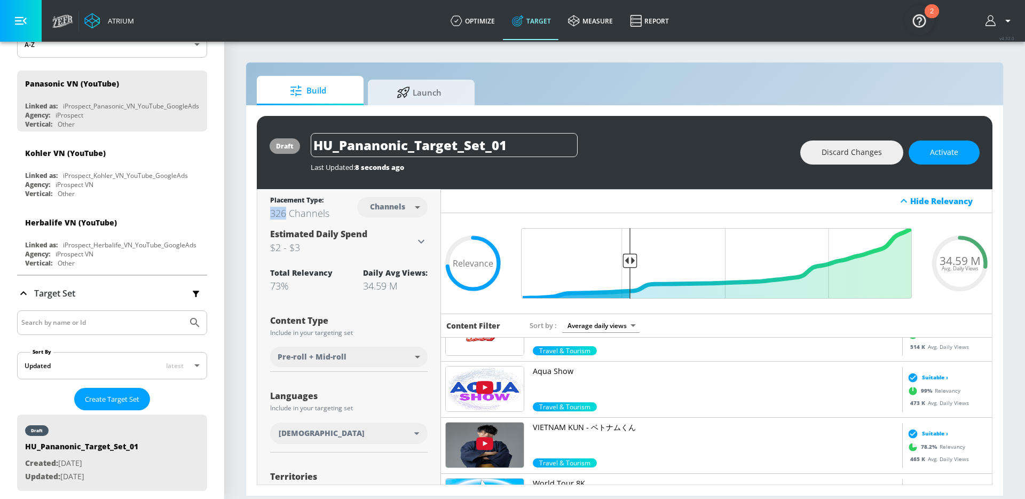
click at [570, 58] on section "Build Launch draft HU_Pananonic_Target_Set_01 Last Updated: 8 seconds ago Disca…" at bounding box center [624, 270] width 801 height 458
click at [419, 98] on span "Launch" at bounding box center [419, 91] width 81 height 26
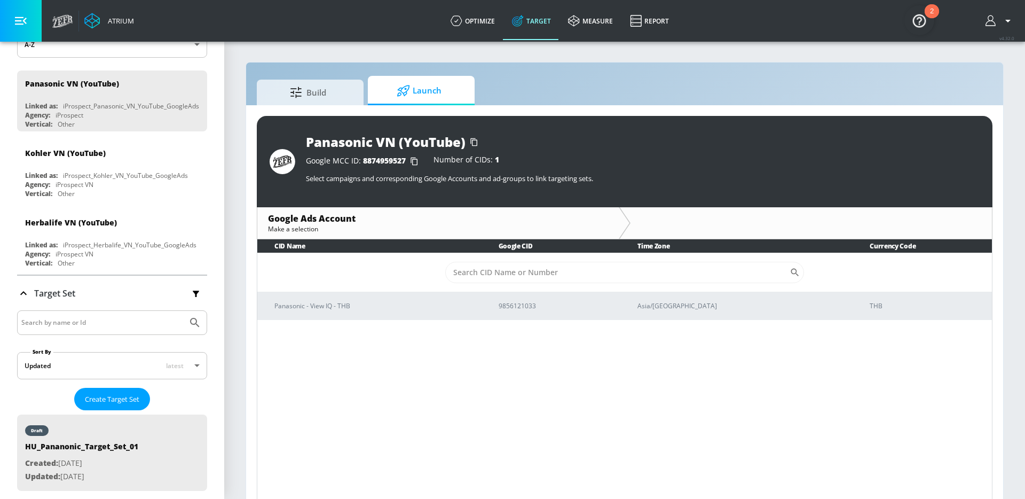
click at [296, 217] on div "Google Ads Account" at bounding box center [438, 218] width 340 height 12
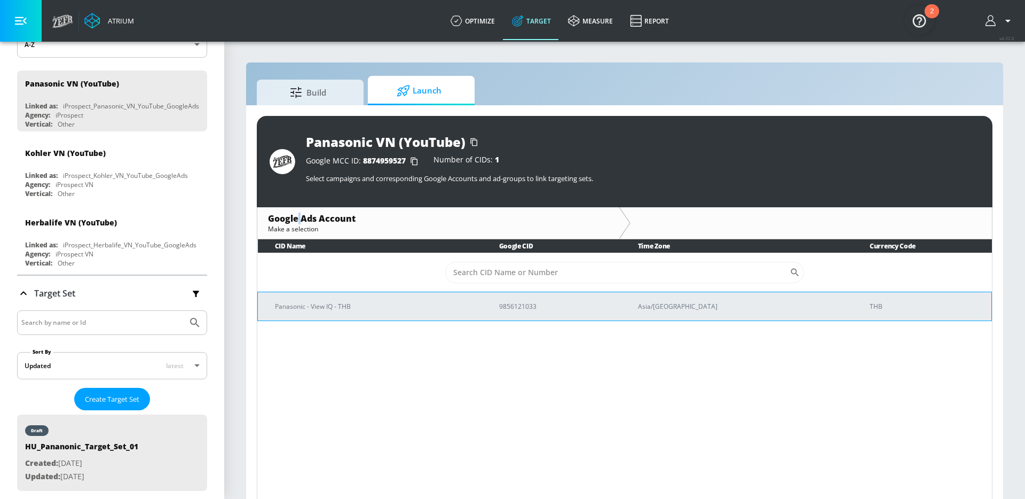
click at [440, 310] on p "Panasonic - View IQ - THB" at bounding box center [374, 306] width 199 height 11
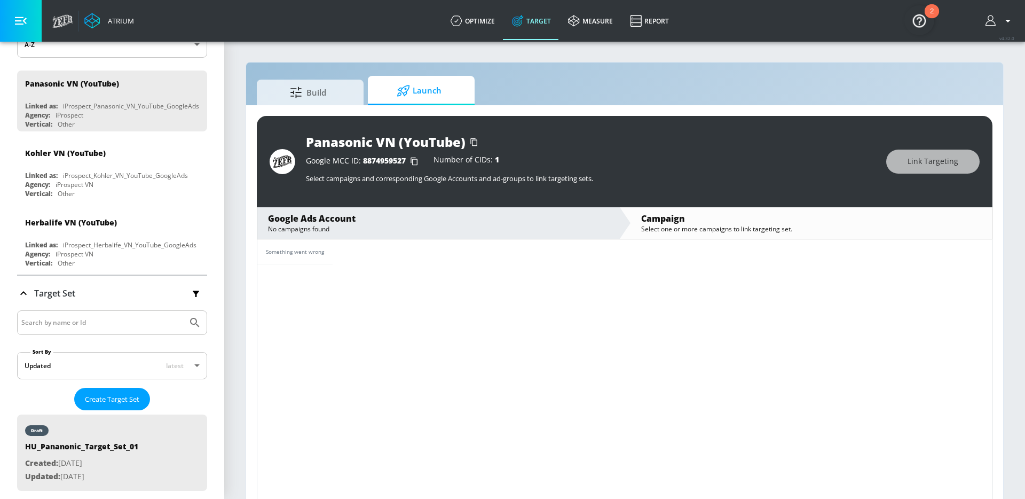
click at [677, 223] on div "Campaign" at bounding box center [811, 218] width 340 height 12
click at [306, 249] on div "Something went wrong" at bounding box center [295, 252] width 58 height 8
click at [369, 164] on span "8874959527" at bounding box center [384, 160] width 43 height 10
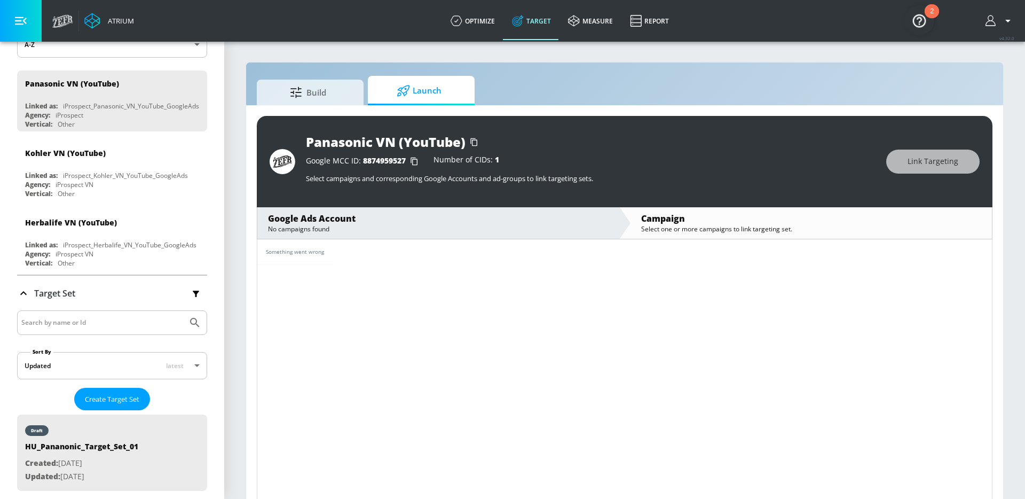
click at [317, 258] on td "Something went wrong" at bounding box center [294, 252] width 75 height 26
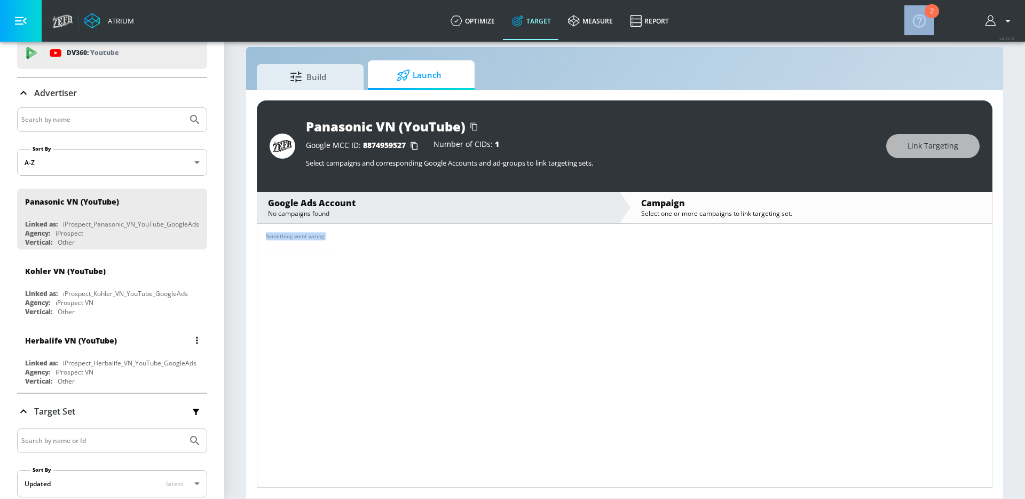
scroll to position [34, 0]
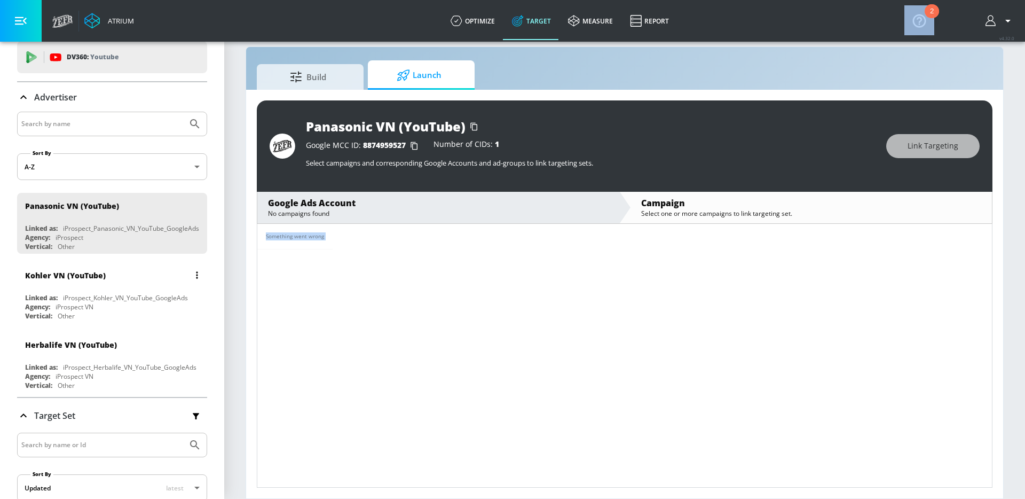
click at [48, 272] on div "Kohler VN (YouTube)" at bounding box center [65, 275] width 81 height 10
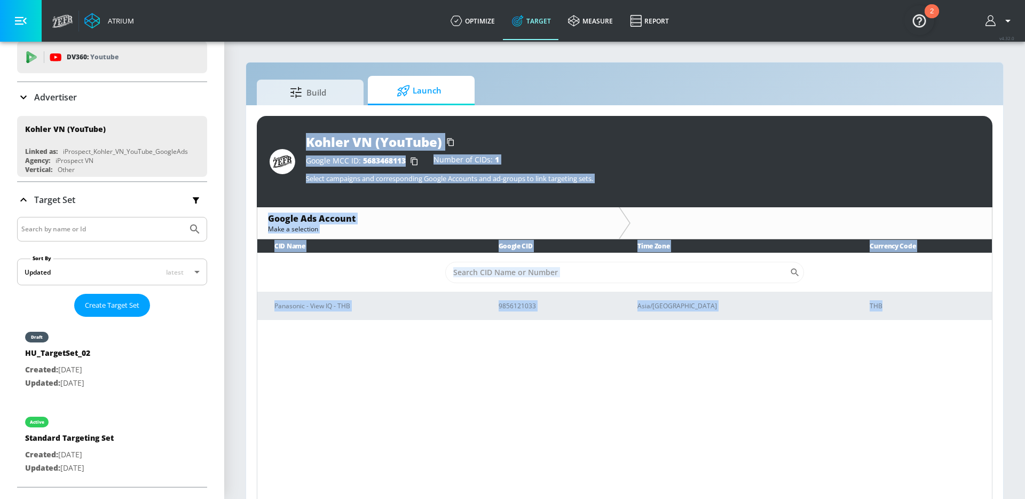
click at [388, 278] on td "​" at bounding box center [624, 272] width 735 height 39
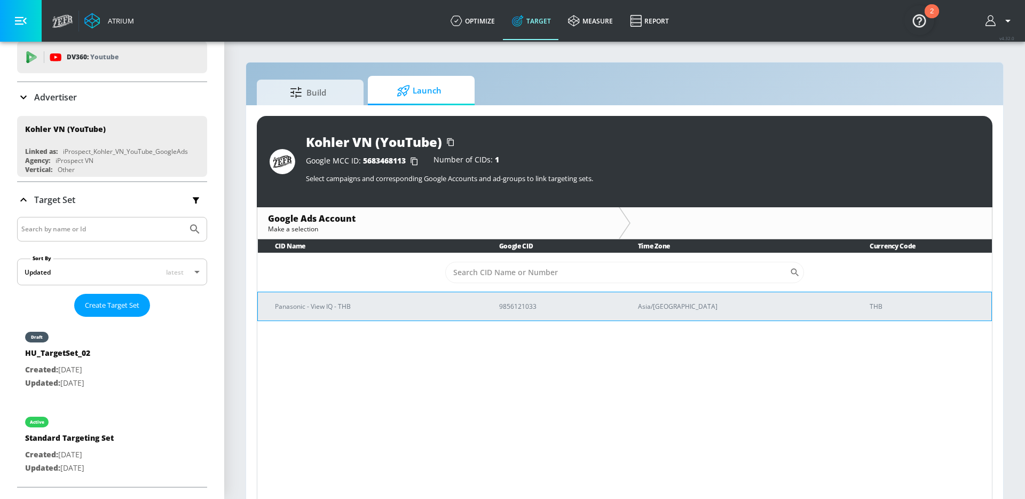
click at [397, 299] on td "Panasonic - View IQ - THB" at bounding box center [370, 306] width 224 height 29
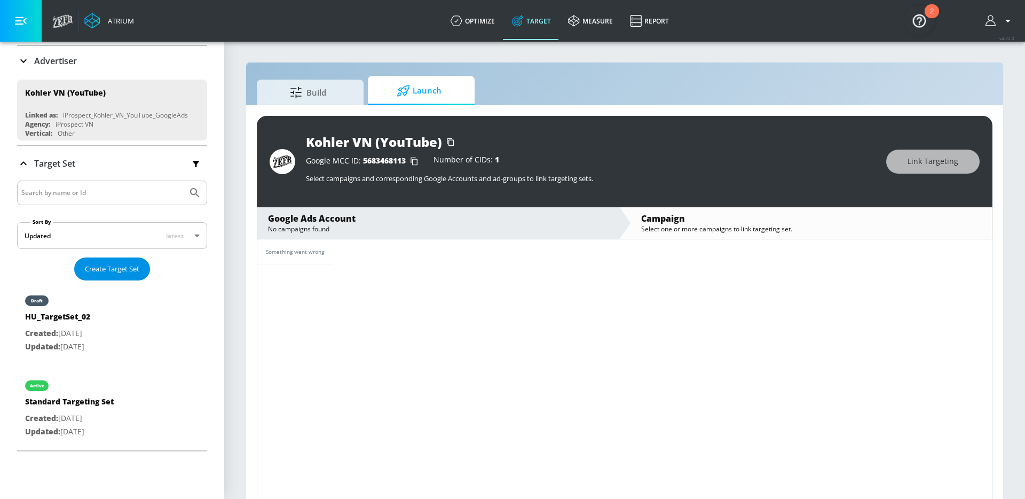
scroll to position [64, 0]
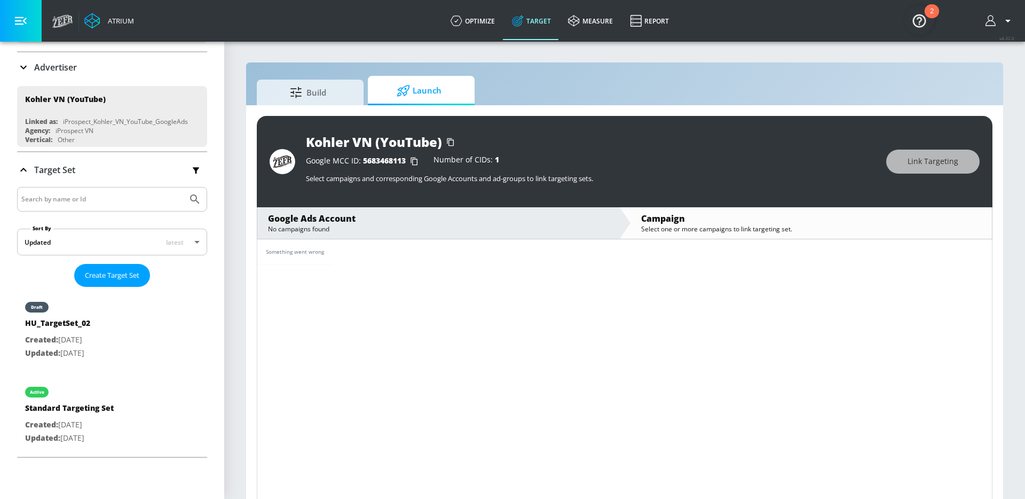
click at [113, 205] on input "Search by name or Id" at bounding box center [102, 199] width 162 height 14
click at [116, 271] on span "Create Target Set" at bounding box center [112, 275] width 54 height 12
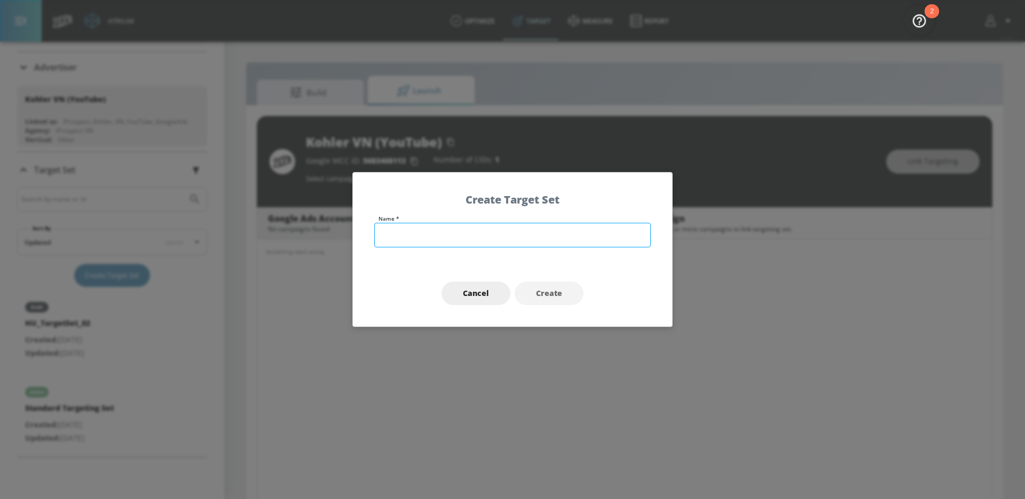
click at [450, 241] on input "text" at bounding box center [512, 235] width 277 height 25
click at [620, 279] on div "Cancel Create" at bounding box center [512, 293] width 319 height 67
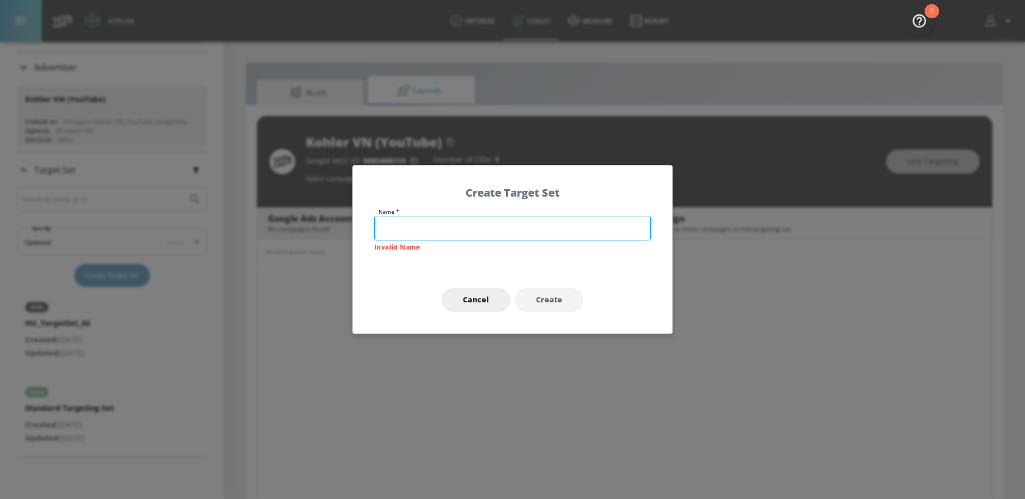
click at [489, 231] on input "text" at bounding box center [512, 228] width 277 height 25
click at [608, 294] on div "Cancel Create" at bounding box center [512, 299] width 319 height 67
click at [439, 216] on input "text" at bounding box center [512, 228] width 277 height 25
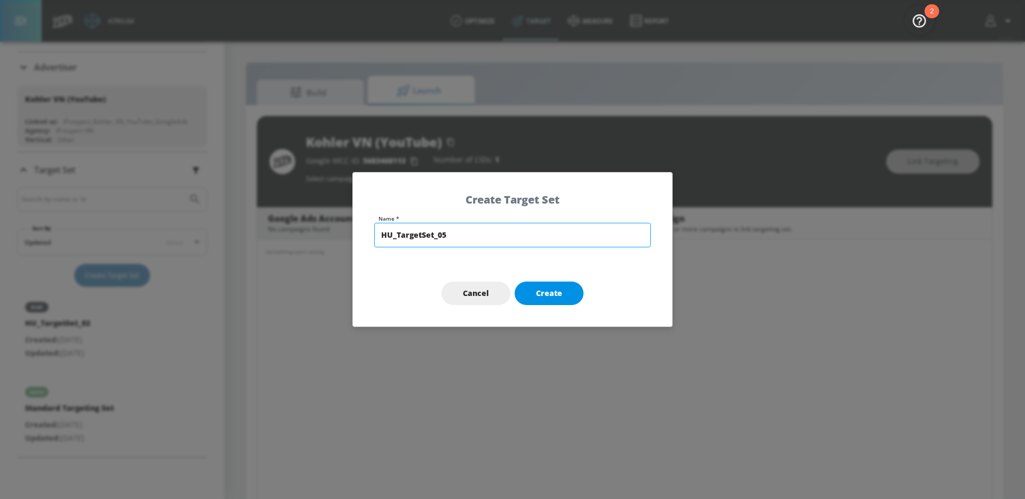
type input "HU_TargetSet_05"
click at [562, 290] on button "Create" at bounding box center [549, 293] width 69 height 24
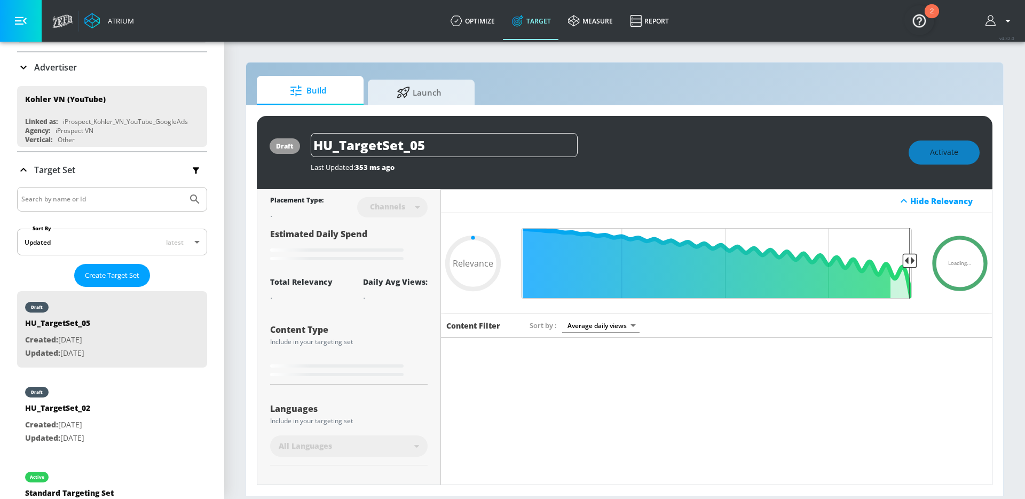
type input "0.05"
click at [649, 78] on div "Build Launch" at bounding box center [625, 90] width 736 height 29
click at [595, 27] on link "measure" at bounding box center [591, 21] width 62 height 38
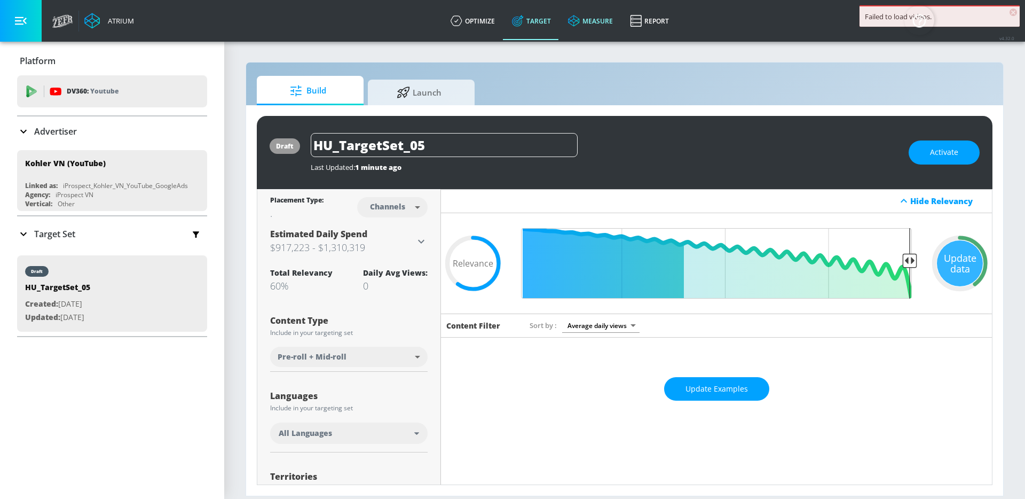
type input "0.6"
click at [654, 18] on link "Report" at bounding box center [649, 21] width 56 height 38
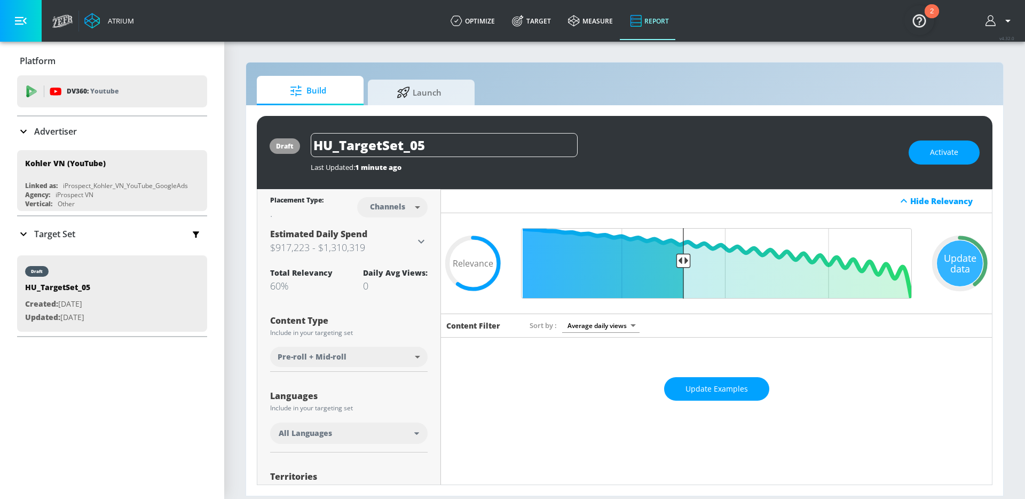
click at [653, 24] on link "Report" at bounding box center [649, 21] width 56 height 38
